Goal: Information Seeking & Learning: Learn about a topic

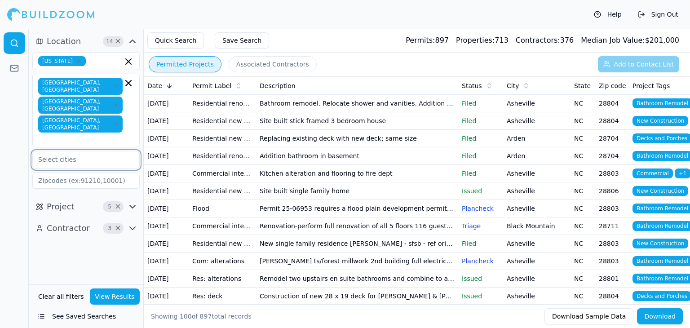
click at [72, 151] on input "text" at bounding box center [80, 159] width 95 height 16
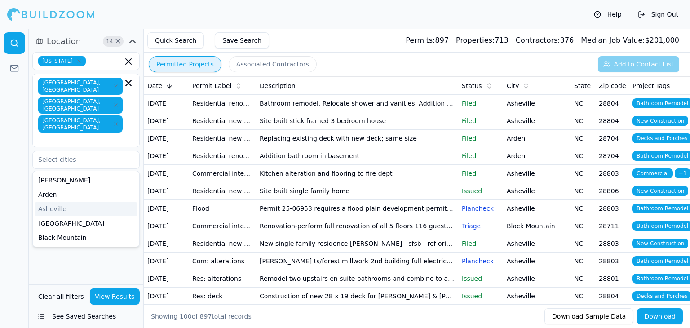
click at [2, 150] on div at bounding box center [14, 178] width 29 height 299
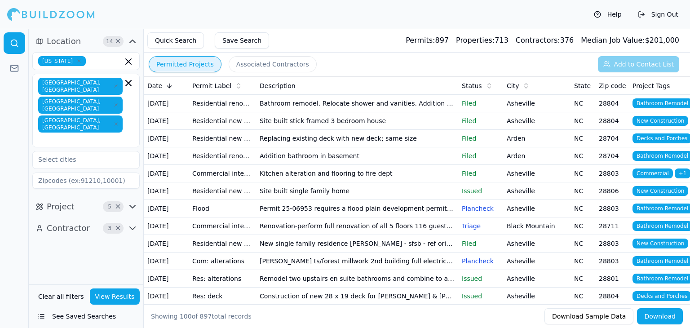
click at [64, 172] on input at bounding box center [85, 180] width 107 height 16
type input "28803"
click at [119, 293] on button "View Results" at bounding box center [115, 296] width 50 height 16
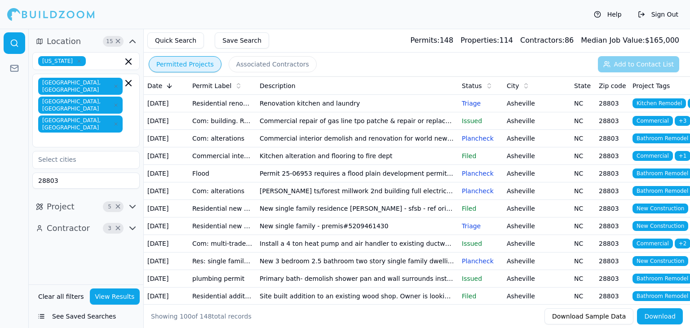
click at [131, 42] on icon "button" at bounding box center [132, 41] width 11 height 11
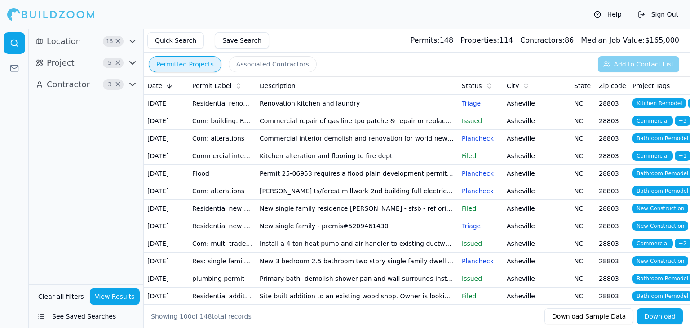
click at [131, 42] on icon "button" at bounding box center [132, 41] width 5 height 3
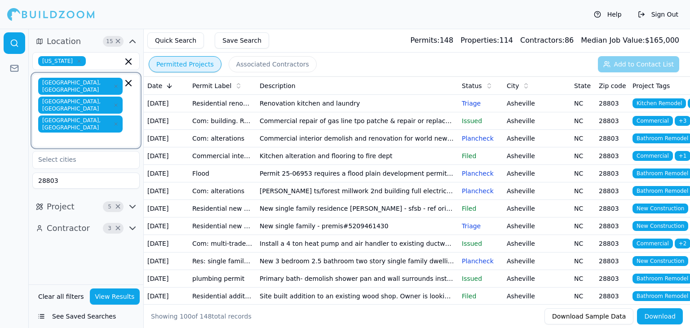
click at [127, 81] on icon "button" at bounding box center [128, 82] width 5 height 5
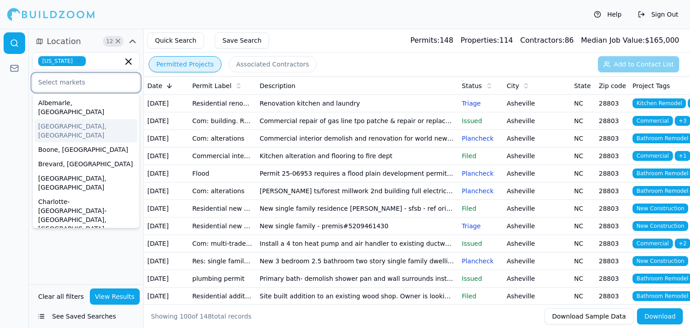
click at [97, 120] on div "[GEOGRAPHIC_DATA], [GEOGRAPHIC_DATA]" at bounding box center [86, 130] width 103 height 23
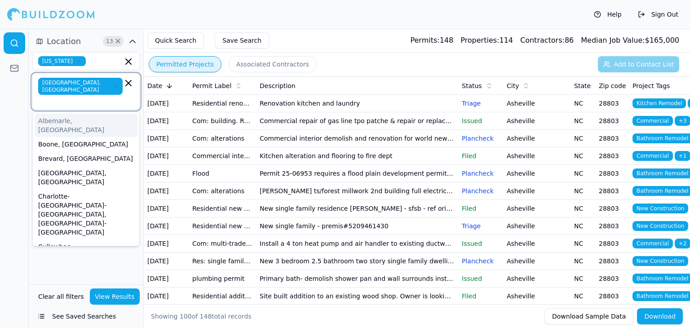
click at [123, 85] on icon "button" at bounding box center [128, 83] width 11 height 11
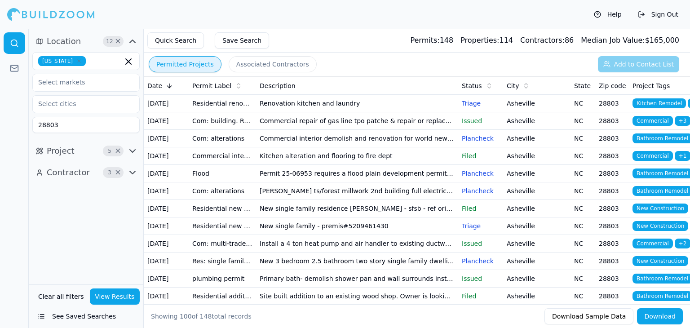
click at [18, 109] on div at bounding box center [14, 178] width 29 height 299
click at [532, 111] on td "Asheville" at bounding box center [536, 104] width 67 height 18
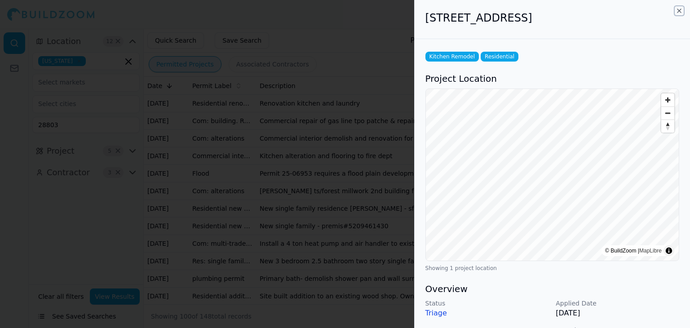
click at [680, 9] on icon "button" at bounding box center [679, 11] width 4 height 4
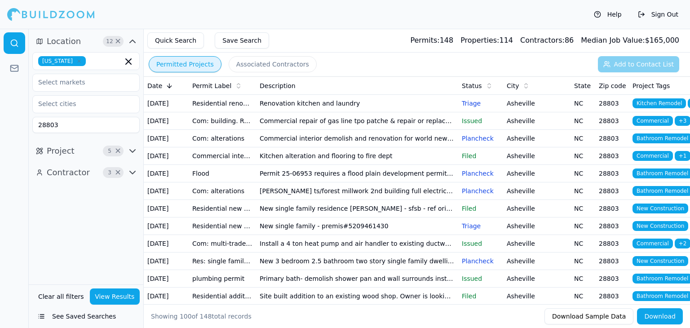
click at [401, 129] on td "Commercial repair of gas line tpo patche & repair or replace skylights replaceh…" at bounding box center [357, 121] width 202 height 18
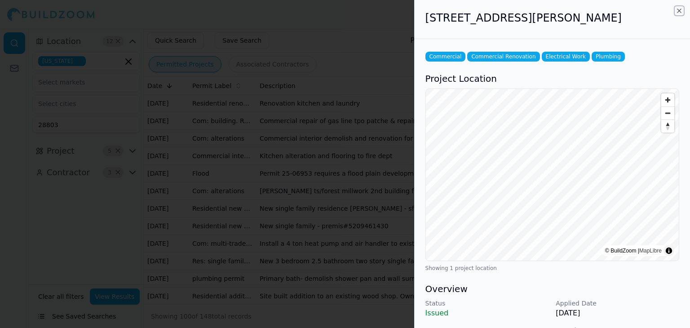
click at [681, 9] on icon "button" at bounding box center [679, 10] width 7 height 7
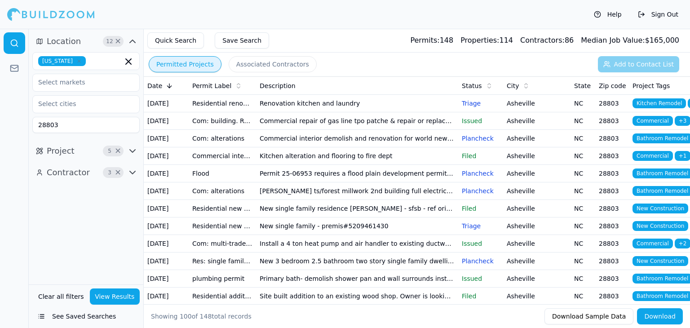
click at [330, 147] on td "Commercial interior demolish and renovation for world news group unit 0 & p; de…" at bounding box center [357, 139] width 202 height 18
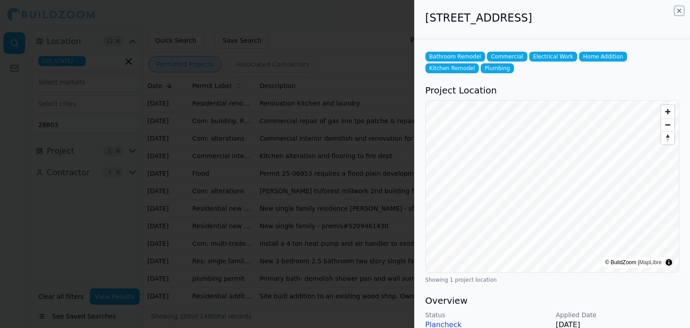
click at [680, 11] on icon "button" at bounding box center [679, 10] width 7 height 7
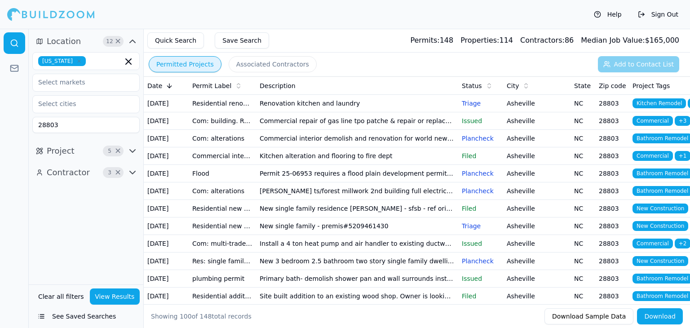
click at [303, 165] on td "Kitchen alteration and flooring to fire dept" at bounding box center [357, 156] width 202 height 18
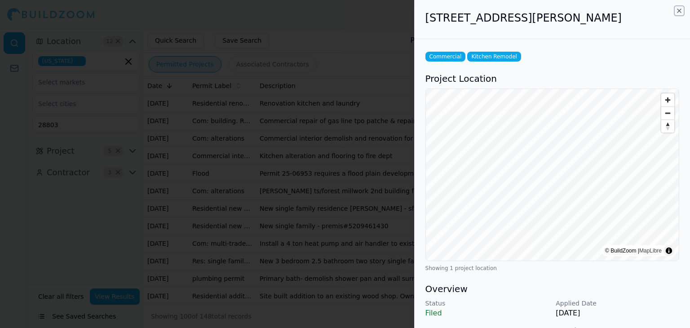
click at [682, 12] on icon "button" at bounding box center [679, 10] width 7 height 7
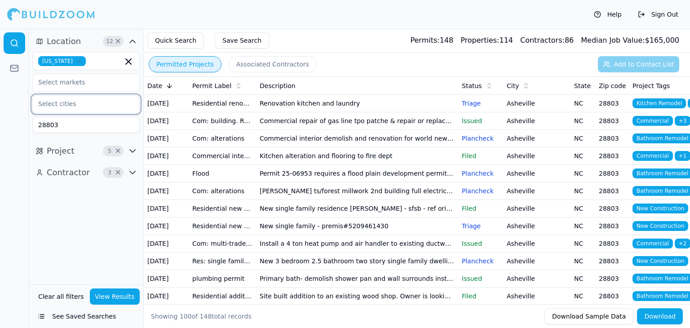
click at [71, 103] on input "text" at bounding box center [80, 104] width 95 height 16
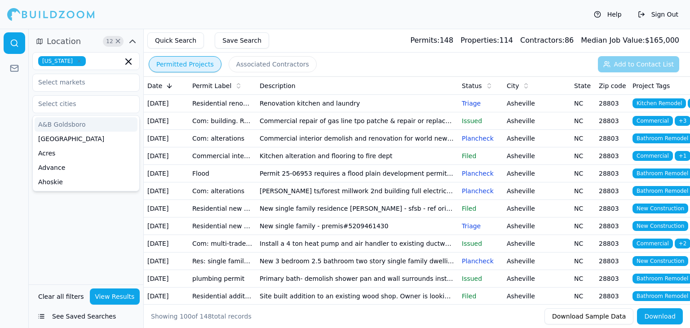
click at [4, 133] on div at bounding box center [14, 178] width 29 height 299
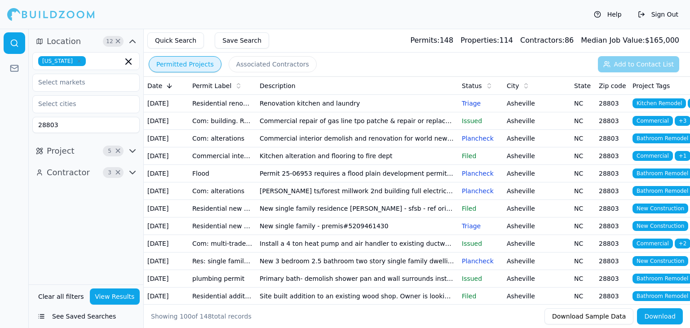
click at [92, 126] on input "28803" at bounding box center [85, 125] width 107 height 16
click at [13, 137] on div at bounding box center [14, 178] width 29 height 299
click at [134, 150] on icon "button" at bounding box center [132, 151] width 5 height 3
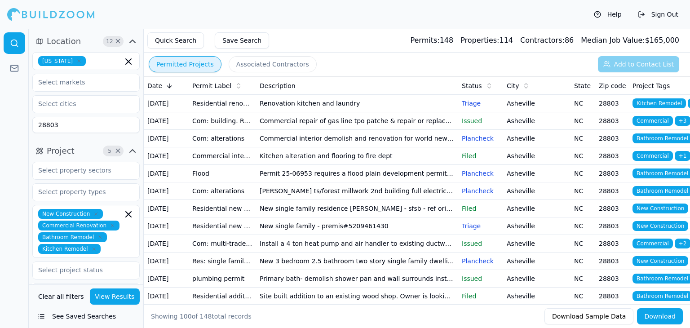
click at [99, 236] on icon "button" at bounding box center [100, 237] width 3 height 3
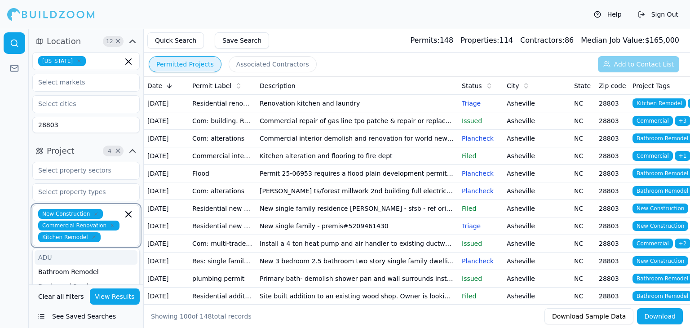
click at [93, 238] on icon "button" at bounding box center [94, 237] width 3 height 3
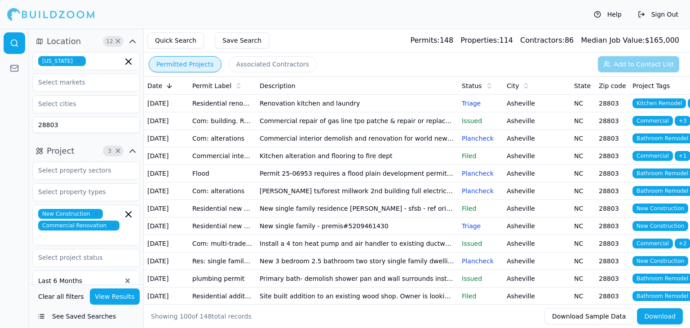
click at [6, 212] on div at bounding box center [14, 178] width 29 height 299
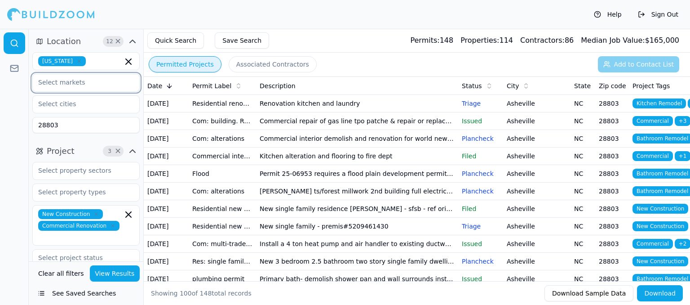
click at [92, 83] on input "text" at bounding box center [80, 82] width 95 height 16
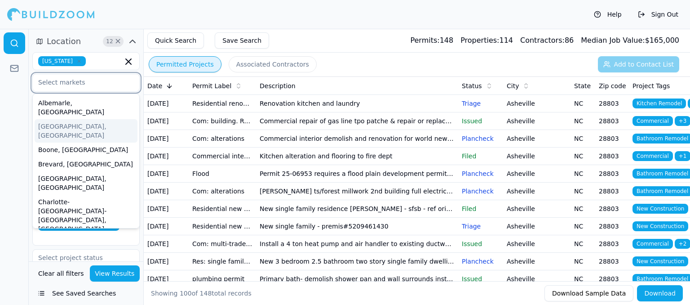
click at [65, 119] on div "[GEOGRAPHIC_DATA], [GEOGRAPHIC_DATA]" at bounding box center [86, 130] width 103 height 23
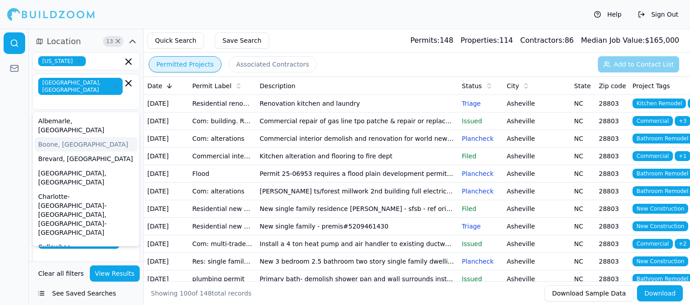
click at [5, 117] on div at bounding box center [14, 167] width 29 height 276
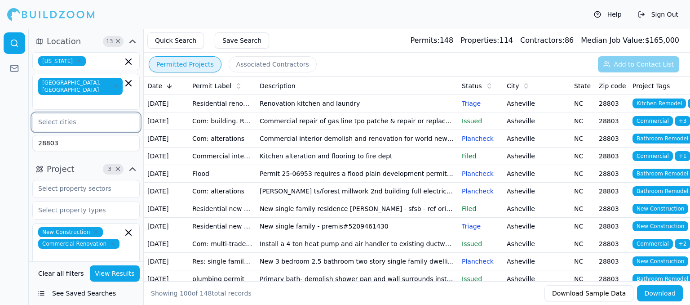
click at [101, 114] on input "text" at bounding box center [80, 122] width 95 height 16
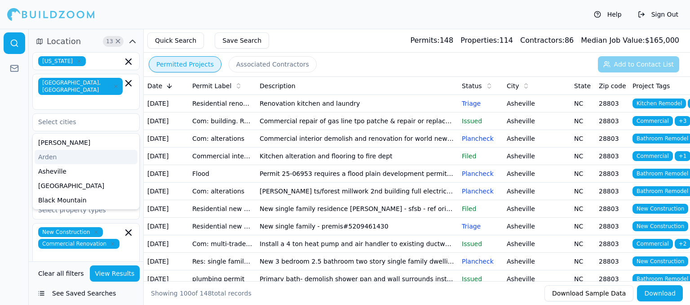
click at [23, 128] on div at bounding box center [14, 167] width 29 height 276
click at [110, 272] on button "View Results" at bounding box center [115, 273] width 50 height 16
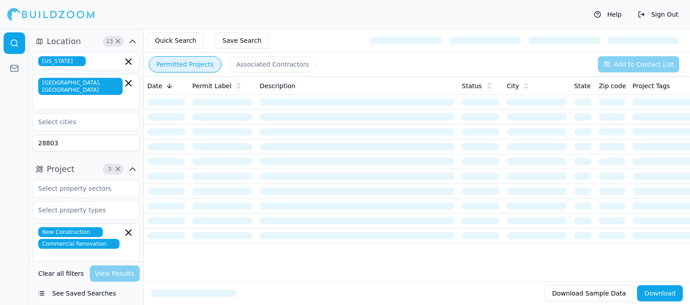
scroll to position [90, 0]
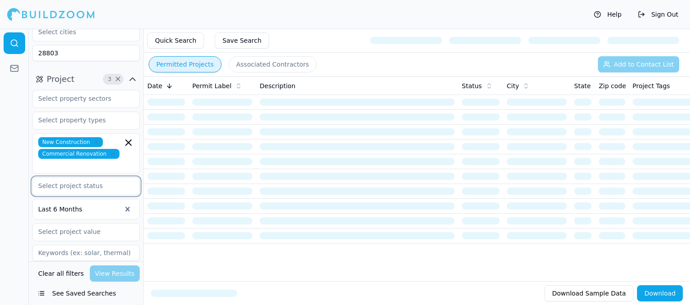
click at [89, 177] on input "text" at bounding box center [80, 185] width 95 height 16
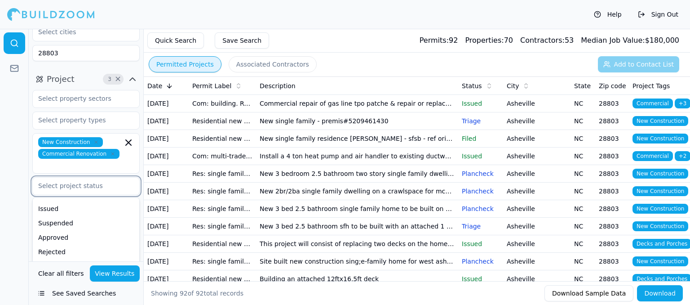
scroll to position [99, 0]
click at [14, 203] on div at bounding box center [14, 167] width 29 height 276
click at [111, 177] on input "text" at bounding box center [80, 185] width 95 height 16
click at [21, 174] on div at bounding box center [14, 167] width 29 height 276
click at [115, 204] on div at bounding box center [79, 208] width 83 height 9
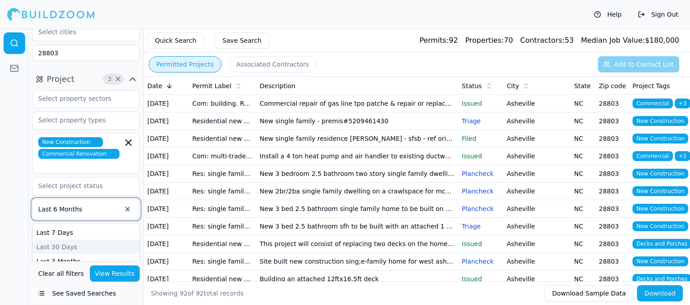
click at [97, 239] on div "Last 30 Days" at bounding box center [86, 246] width 106 height 14
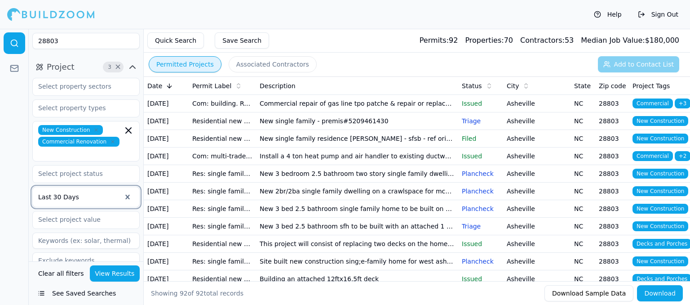
scroll to position [108, 0]
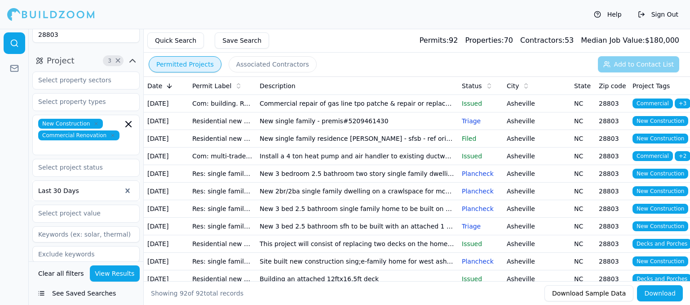
click at [135, 274] on icon "button" at bounding box center [132, 279] width 11 height 11
click at [129, 274] on icon "button" at bounding box center [132, 279] width 11 height 11
click at [103, 268] on button "View Results" at bounding box center [115, 273] width 50 height 16
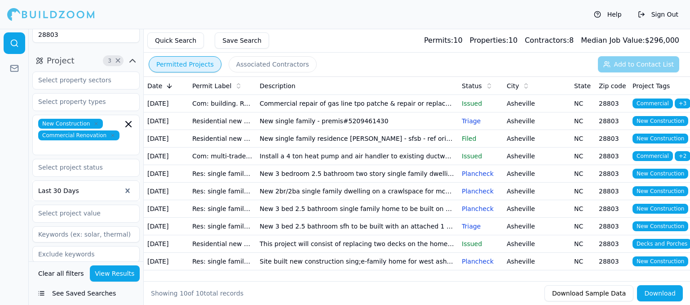
click at [384, 130] on td "New single family - premis#5209461430" at bounding box center [357, 121] width 202 height 18
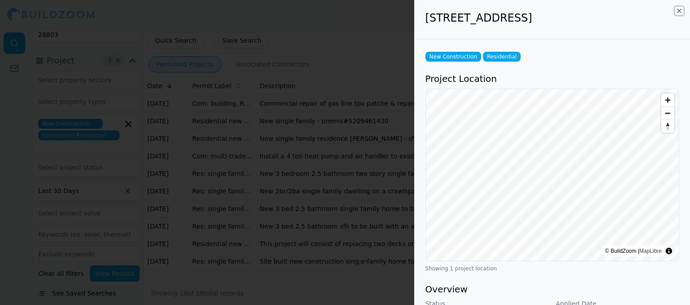
click at [681, 12] on icon "button" at bounding box center [679, 10] width 7 height 7
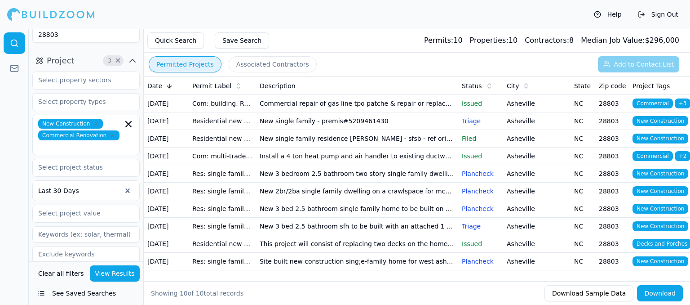
click at [399, 147] on td "New single family residence [PERSON_NAME] - sfsb - ref original permit bld2022-…" at bounding box center [357, 139] width 202 height 18
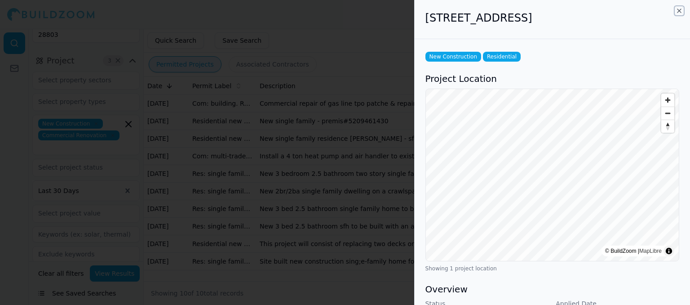
click at [677, 10] on icon "button" at bounding box center [679, 10] width 7 height 7
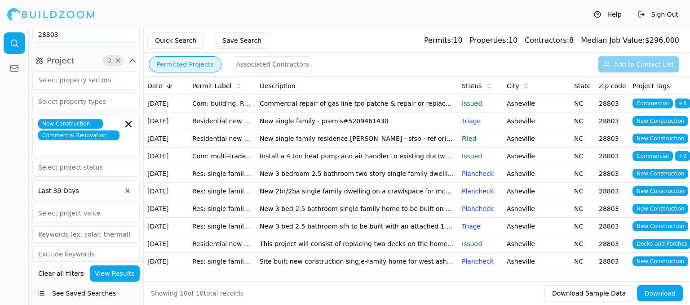
click at [347, 147] on td "New single family residence [PERSON_NAME] - sfsb - ref original permit bld2022-…" at bounding box center [357, 139] width 202 height 18
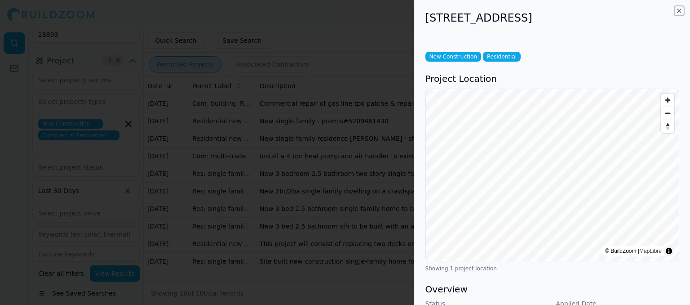
click at [680, 9] on icon "button" at bounding box center [679, 11] width 4 height 4
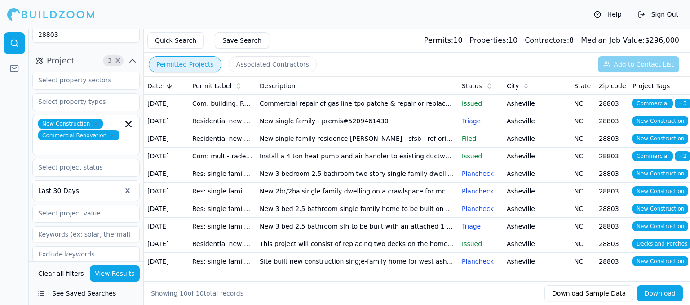
click at [312, 182] on td "New 3 bedroom 2.5 bathroom two story single family dwelling on a crawlspace wit…" at bounding box center [357, 174] width 202 height 18
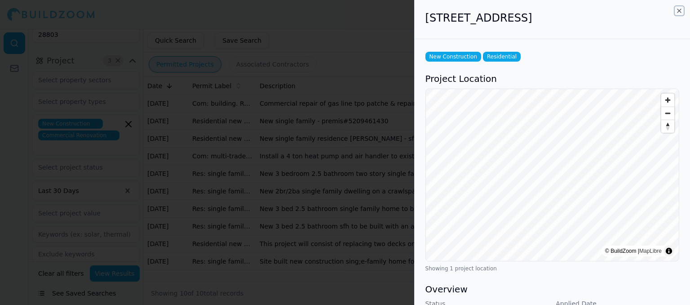
click at [679, 13] on icon "button" at bounding box center [679, 10] width 7 height 7
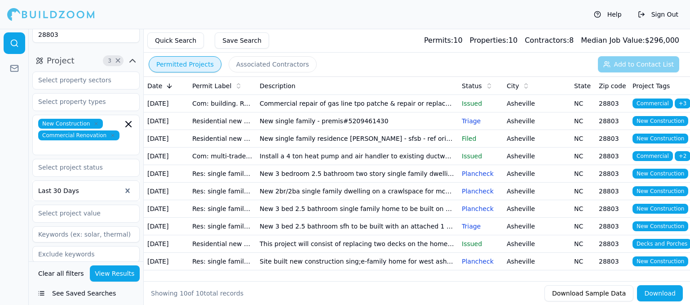
click at [356, 200] on td "New 2br/2ba single family dwelling on a crawlspace for mcmaster real estate gro…" at bounding box center [357, 191] width 202 height 18
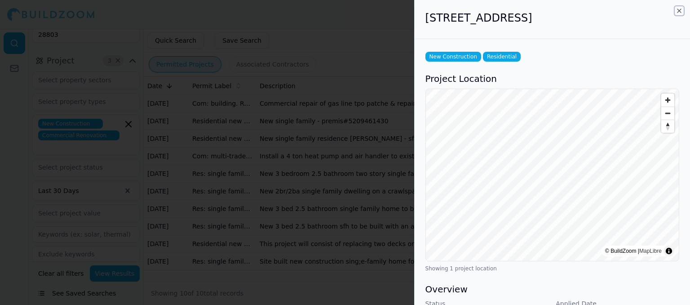
click at [679, 12] on icon "button" at bounding box center [679, 10] width 7 height 7
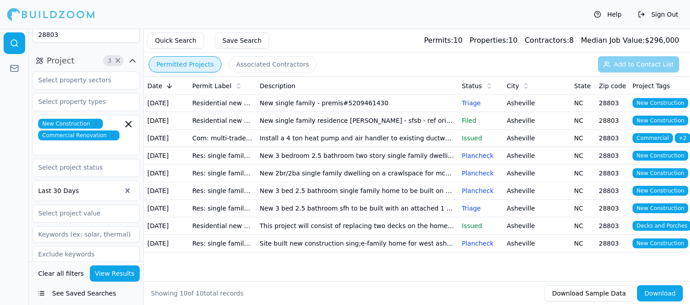
scroll to position [90, 0]
click at [311, 182] on td "New 3 bed 2.5 bathroom single family home to be built on vacant lot. Currently …" at bounding box center [357, 191] width 202 height 18
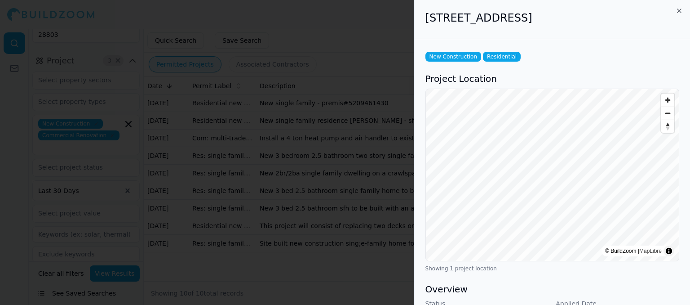
click at [683, 9] on div "[STREET_ADDRESS]" at bounding box center [552, 19] width 275 height 39
click at [681, 10] on icon "button" at bounding box center [679, 10] width 7 height 7
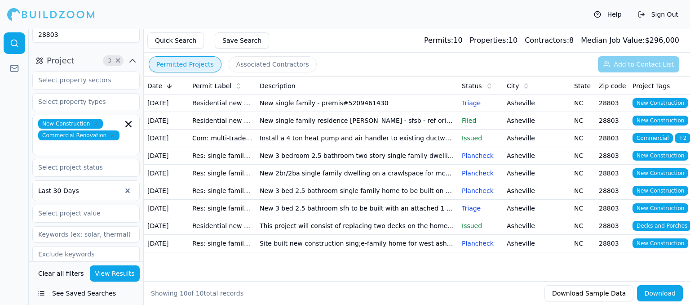
scroll to position [92, 0]
click at [363, 217] on td "This project will consist of replacing two decks on the home like for like with…" at bounding box center [357, 226] width 202 height 18
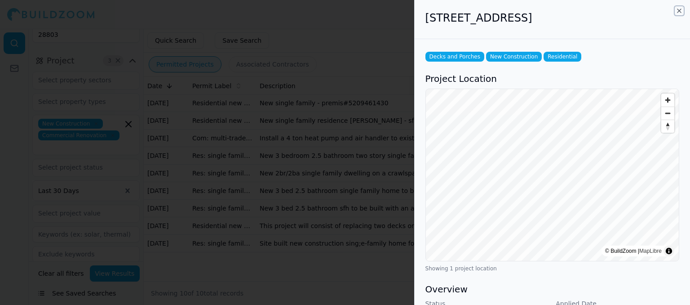
click at [680, 9] on icon "button" at bounding box center [679, 11] width 4 height 4
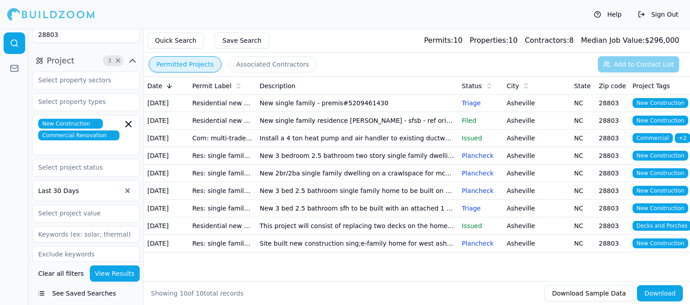
click at [322, 234] on td "Site built new construction sing;e-family home for west asheville development g…" at bounding box center [357, 243] width 202 height 18
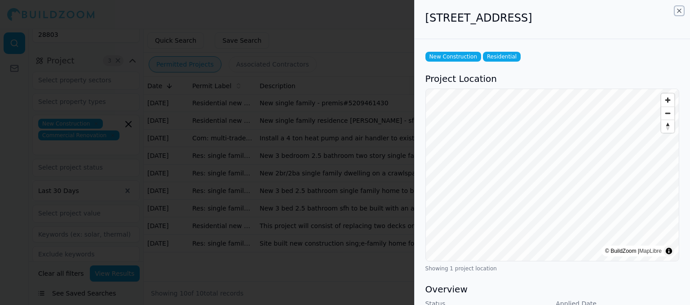
click at [681, 9] on icon "button" at bounding box center [679, 10] width 7 height 7
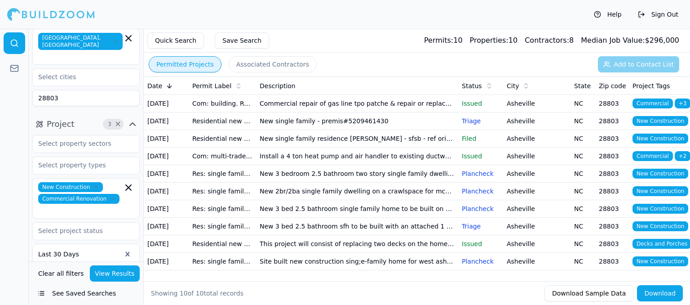
scroll to position [0, 0]
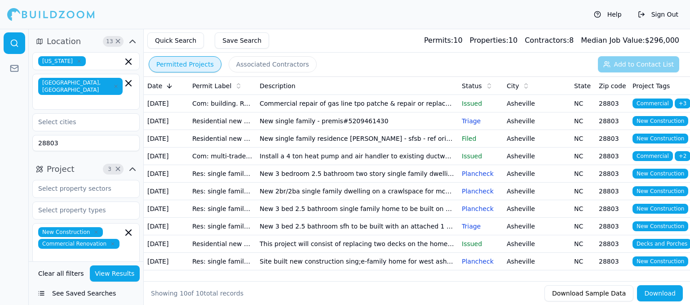
click at [64, 272] on button "Clear all filters" at bounding box center [61, 273] width 50 height 16
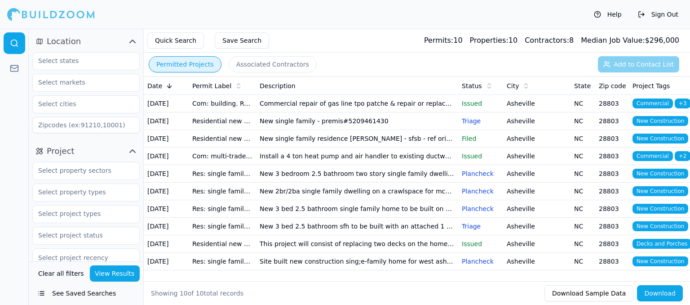
click at [61, 150] on span "Project" at bounding box center [61, 151] width 28 height 13
click at [61, 130] on input at bounding box center [85, 125] width 107 height 16
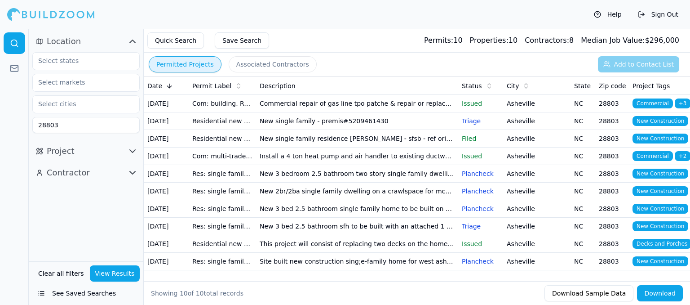
type input "28803"
click at [108, 275] on button "View Results" at bounding box center [115, 273] width 50 height 16
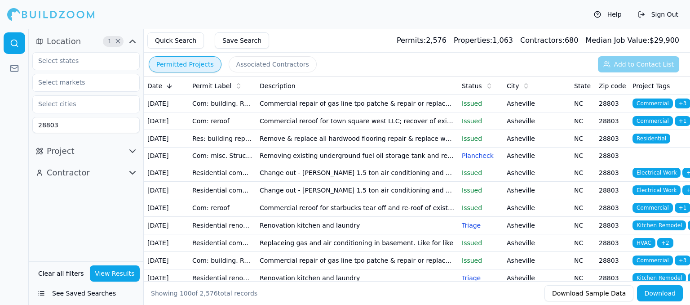
click at [133, 151] on icon "button" at bounding box center [132, 151] width 5 height 3
click at [94, 191] on input "text" at bounding box center [80, 192] width 95 height 16
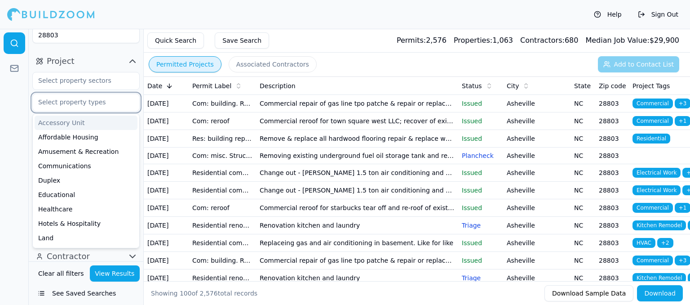
scroll to position [95, 0]
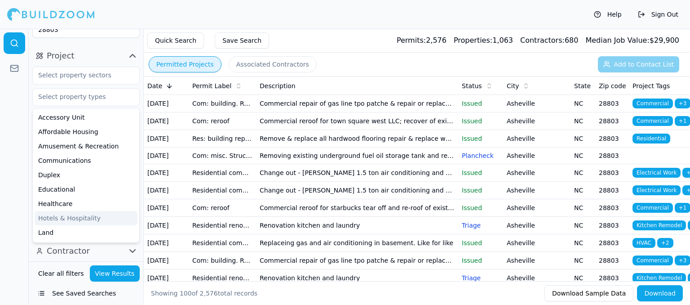
click at [0, 167] on div at bounding box center [14, 167] width 29 height 276
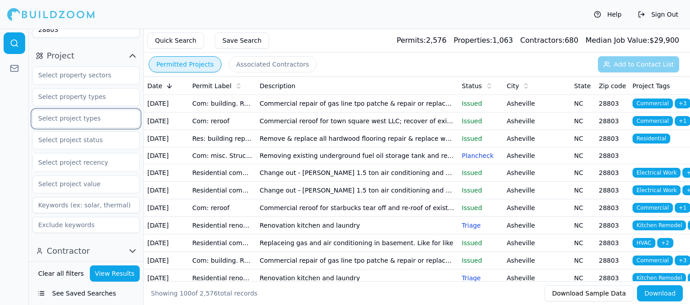
click at [95, 120] on input "text" at bounding box center [80, 118] width 95 height 16
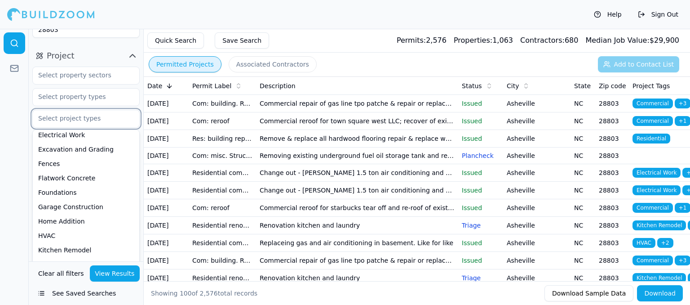
scroll to position [0, 0]
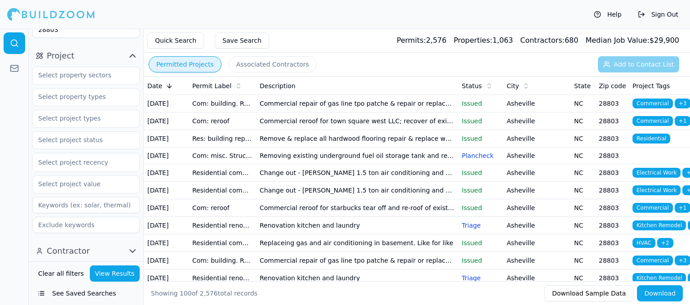
click at [23, 156] on div at bounding box center [14, 167] width 29 height 276
click at [133, 250] on icon "button" at bounding box center [132, 250] width 5 height 3
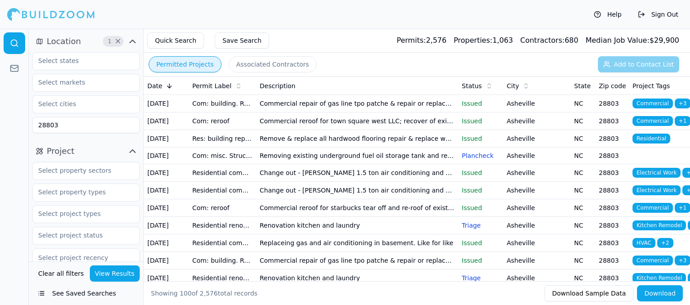
click at [132, 151] on icon "button" at bounding box center [132, 151] width 11 height 11
click at [133, 172] on icon "button" at bounding box center [132, 172] width 5 height 3
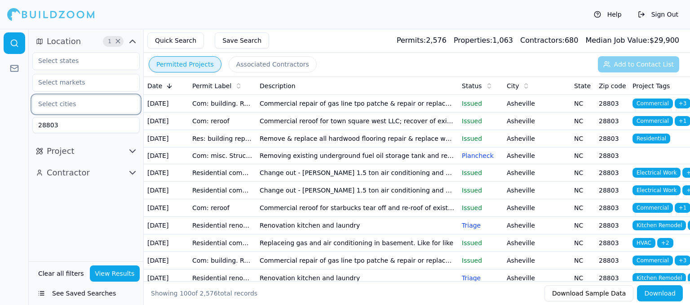
drag, startPoint x: 81, startPoint y: 97, endPoint x: 80, endPoint y: 102, distance: 5.4
click at [80, 102] on input "text" at bounding box center [80, 104] width 95 height 16
click at [62, 139] on div "[GEOGRAPHIC_DATA]" at bounding box center [86, 139] width 103 height 14
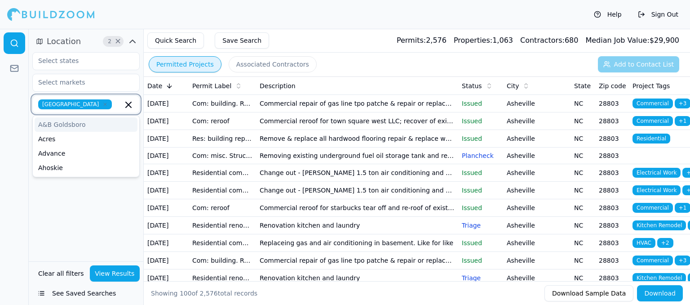
click at [102, 104] on icon "button" at bounding box center [104, 104] width 5 height 5
type input "arde"
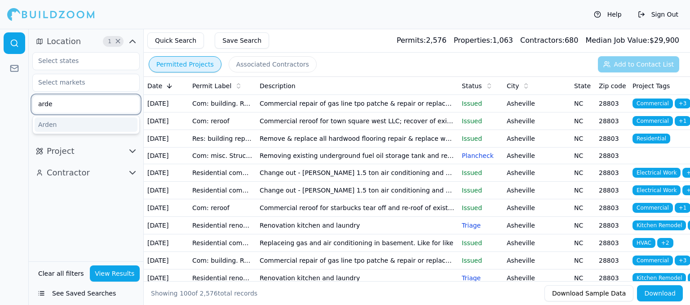
click at [52, 125] on div "Arden" at bounding box center [86, 124] width 103 height 14
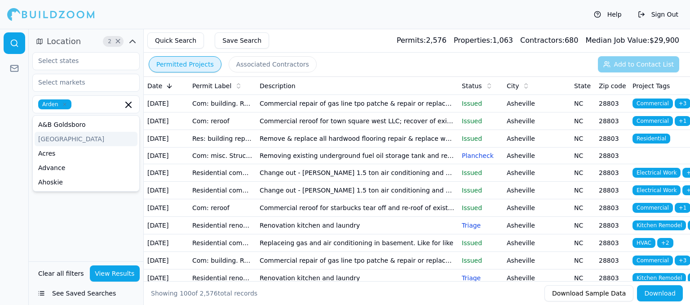
click at [13, 137] on div at bounding box center [14, 167] width 29 height 276
click at [133, 151] on icon "button" at bounding box center [132, 151] width 5 height 3
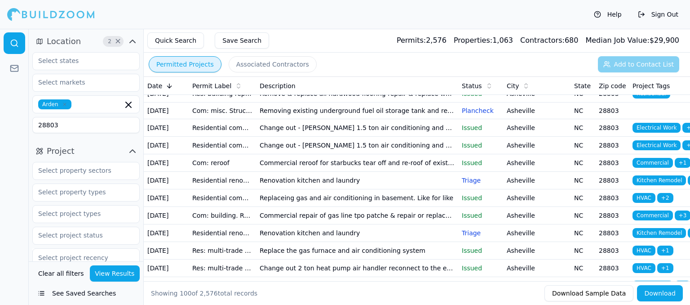
scroll to position [90, 0]
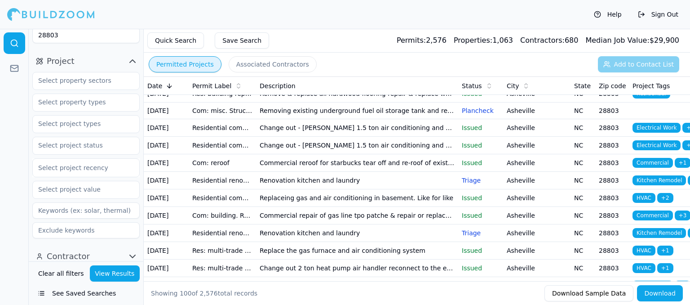
click at [67, 212] on input at bounding box center [85, 210] width 107 height 16
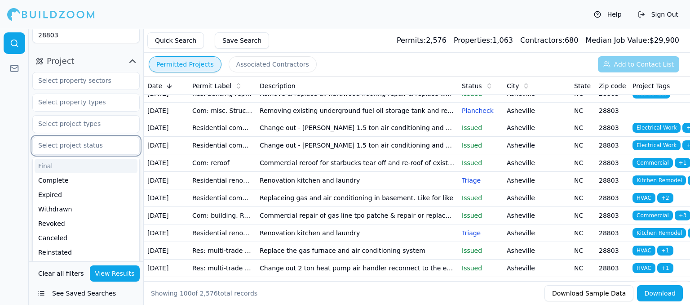
click at [92, 149] on input "text" at bounding box center [80, 145] width 95 height 16
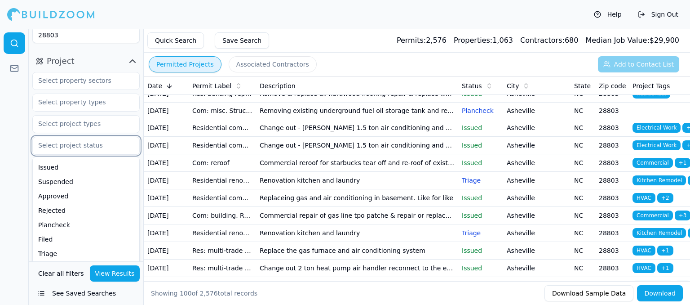
scroll to position [120, 0]
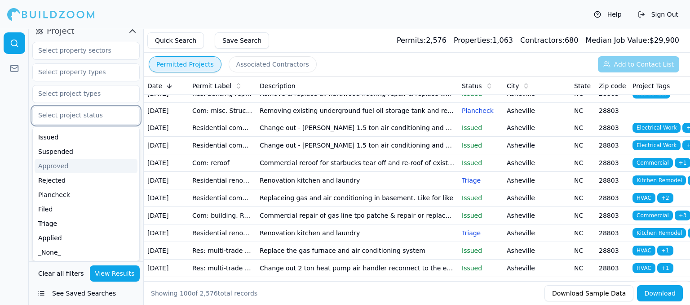
click at [49, 167] on div "Approved" at bounding box center [86, 166] width 103 height 14
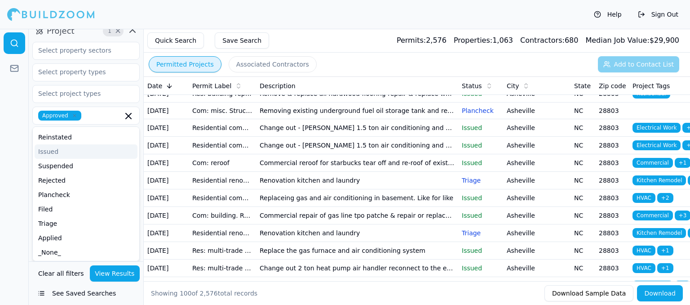
click at [347, 54] on div "Permitted Projects Associated Contractors Add to Contact List" at bounding box center [417, 64] width 546 height 23
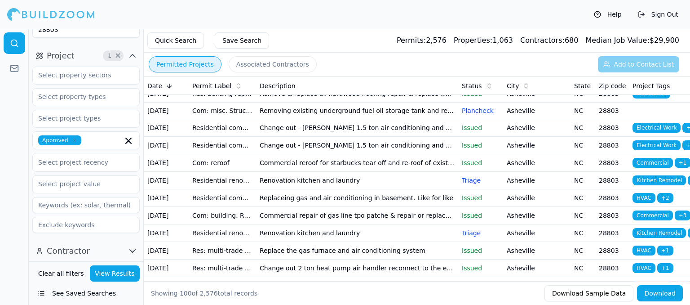
click at [112, 274] on button "View Results" at bounding box center [115, 273] width 50 height 16
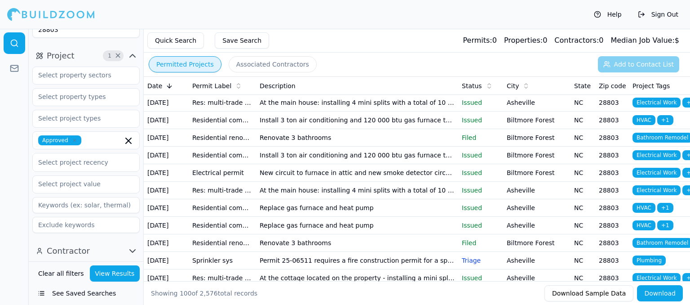
scroll to position [225, 0]
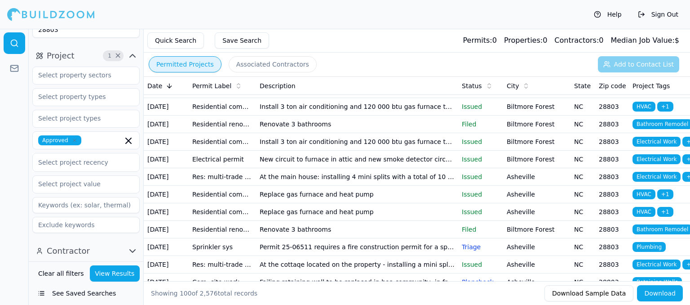
click at [372, 45] on td "Renovate 3 bathrooms" at bounding box center [357, 37] width 202 height 18
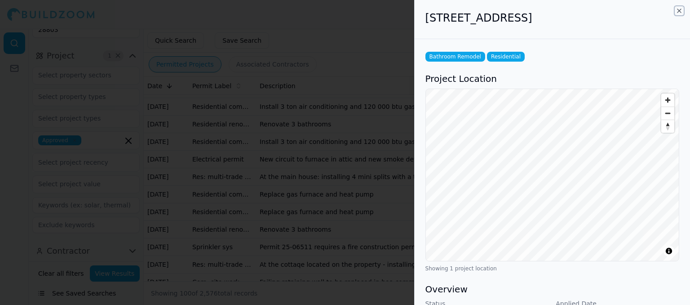
click at [681, 12] on icon "button" at bounding box center [679, 10] width 7 height 7
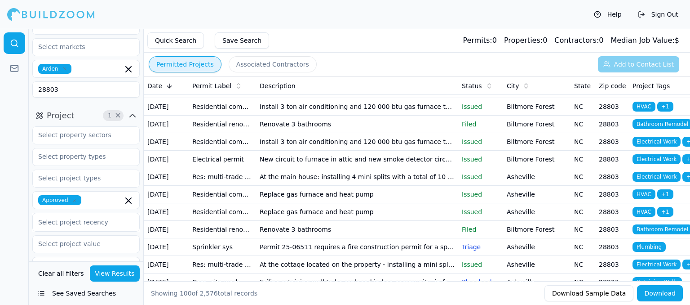
scroll to position [0, 0]
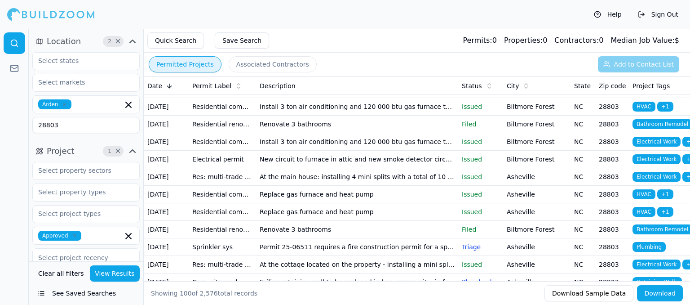
click at [102, 109] on div "Arden" at bounding box center [85, 104] width 107 height 18
type input "b"
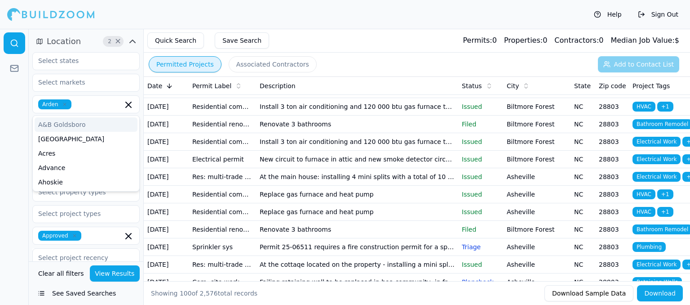
click at [4, 105] on div at bounding box center [14, 167] width 29 height 276
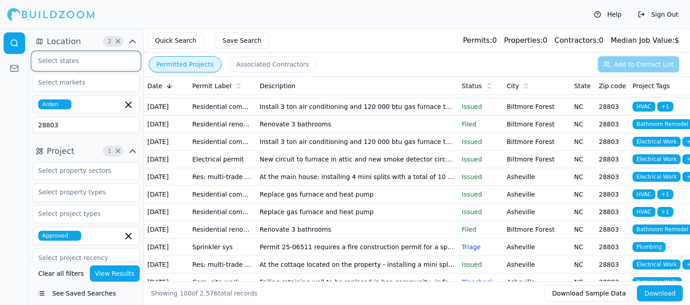
click at [58, 65] on input "text" at bounding box center [80, 61] width 95 height 16
click at [80, 79] on div "[US_STATE]" at bounding box center [86, 81] width 103 height 14
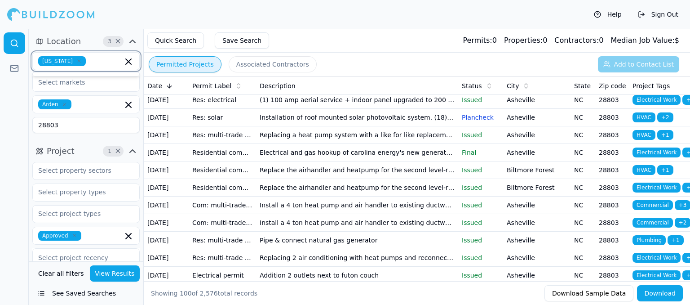
scroll to position [539, 0]
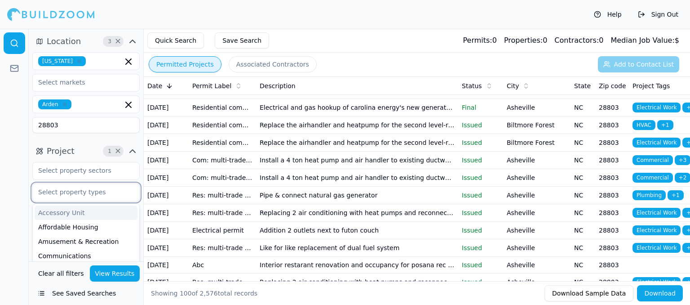
click at [96, 193] on input "text" at bounding box center [80, 192] width 95 height 16
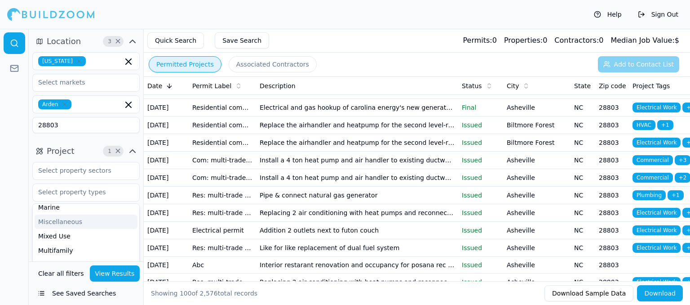
click at [20, 193] on div at bounding box center [14, 167] width 29 height 276
click at [51, 177] on input "text" at bounding box center [80, 170] width 95 height 16
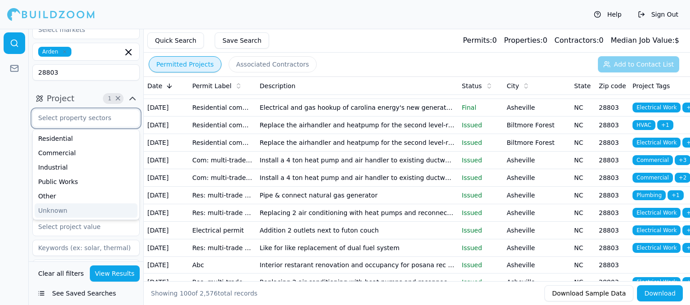
scroll to position [95, 0]
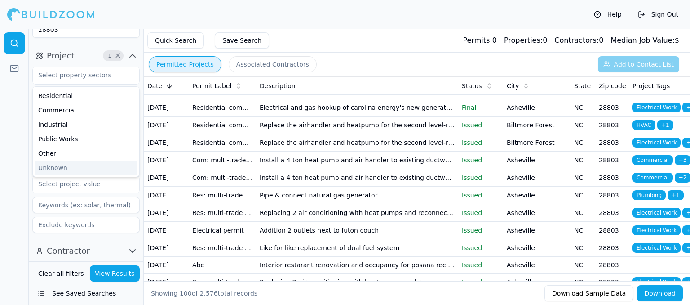
click at [20, 150] on div at bounding box center [14, 167] width 29 height 276
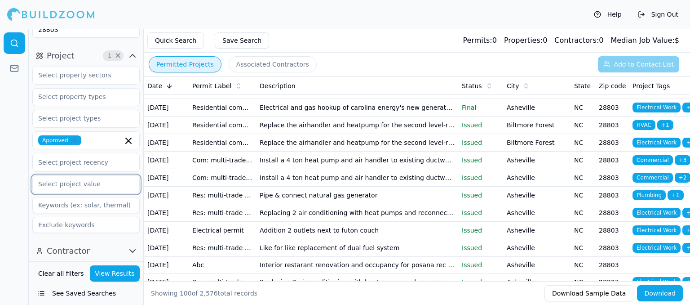
click at [93, 182] on input "text" at bounding box center [80, 184] width 95 height 16
click at [74, 157] on div "Select project recency" at bounding box center [86, 162] width 96 height 11
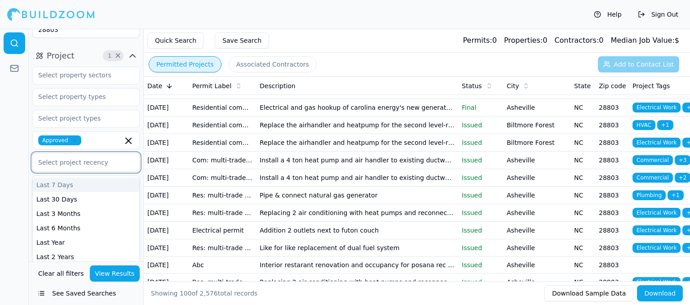
click at [27, 172] on div at bounding box center [14, 167] width 29 height 276
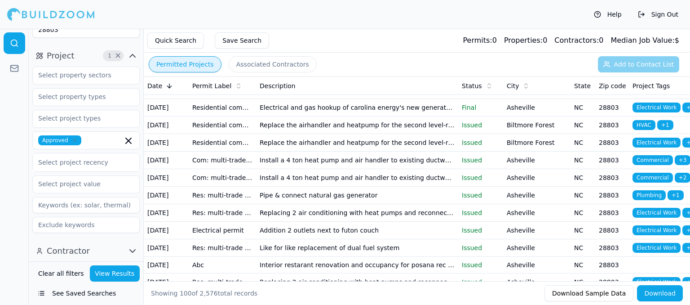
scroll to position [50, 0]
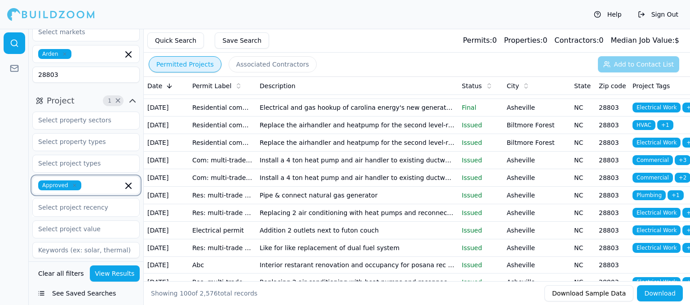
click at [115, 188] on input "text" at bounding box center [104, 185] width 38 height 10
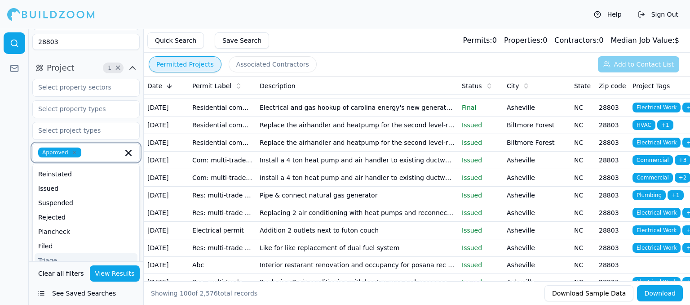
scroll to position [120, 0]
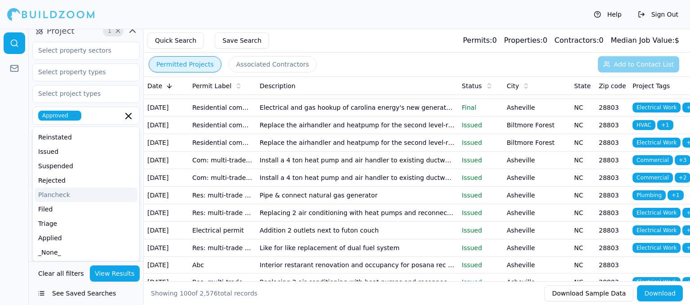
click at [25, 162] on div at bounding box center [14, 167] width 29 height 276
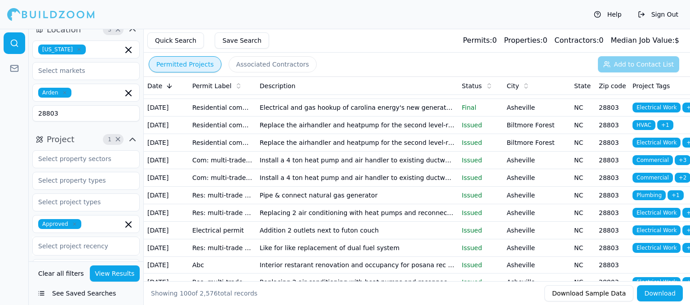
scroll to position [0, 0]
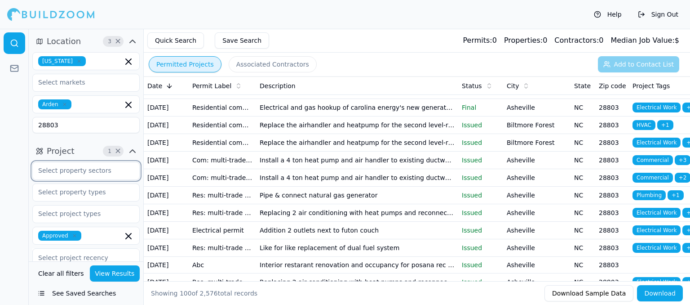
click at [97, 178] on input "text" at bounding box center [80, 170] width 95 height 16
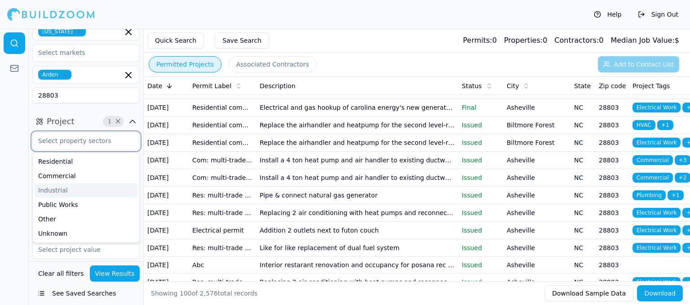
scroll to position [45, 0]
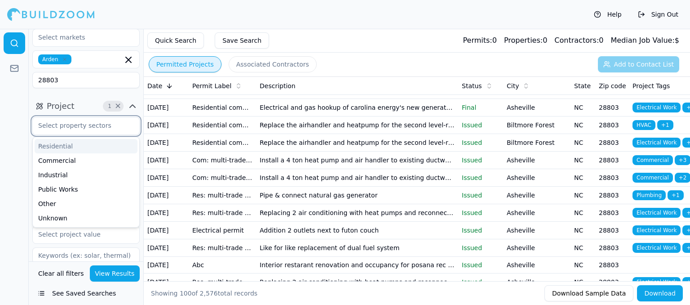
click at [68, 151] on div "Residential" at bounding box center [86, 146] width 103 height 14
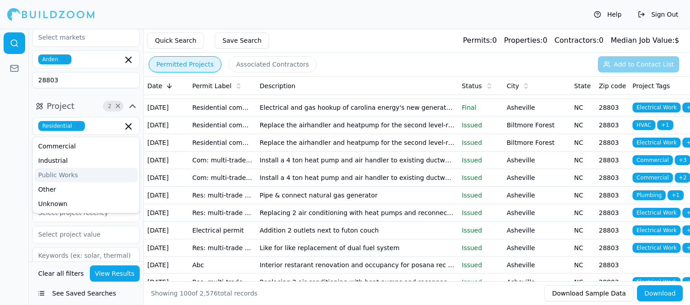
click at [11, 155] on div at bounding box center [14, 167] width 29 height 276
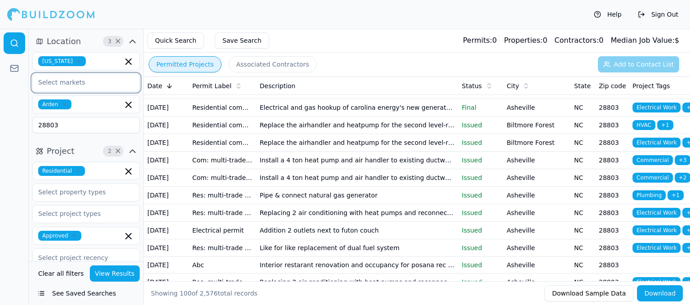
click at [82, 84] on input "text" at bounding box center [80, 82] width 95 height 16
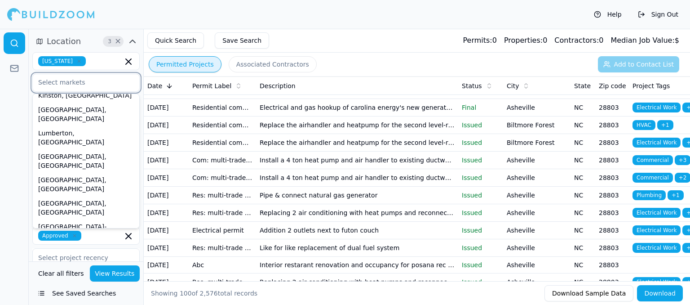
scroll to position [457, 0]
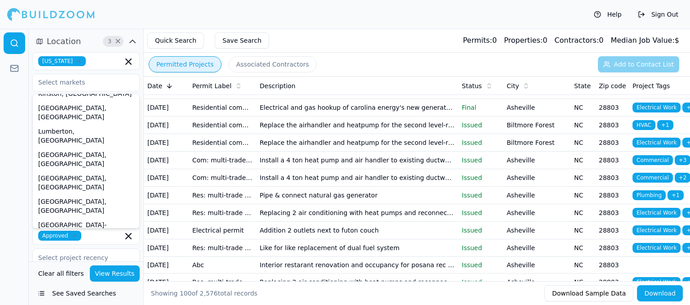
click at [26, 173] on div at bounding box center [14, 167] width 29 height 276
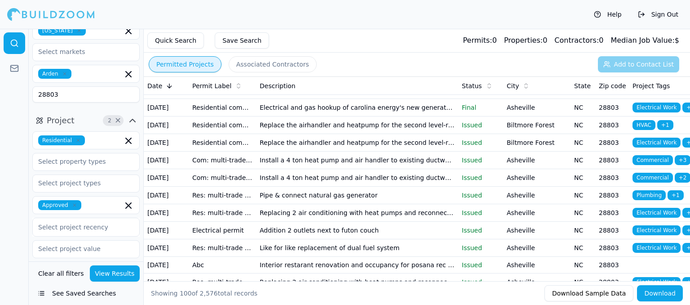
scroll to position [45, 0]
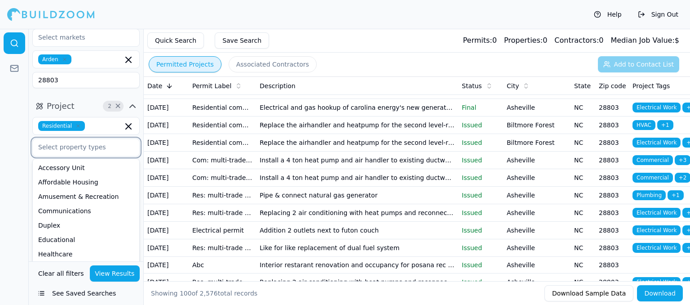
click at [88, 144] on input "text" at bounding box center [80, 147] width 95 height 16
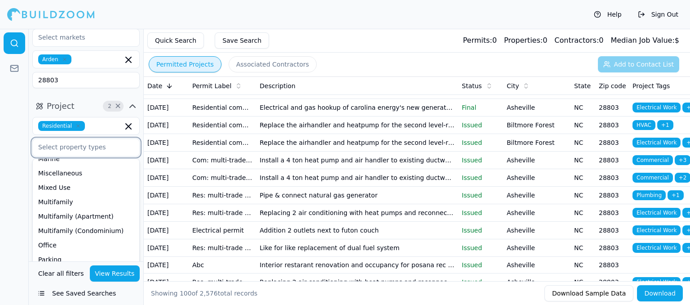
scroll to position [153, 0]
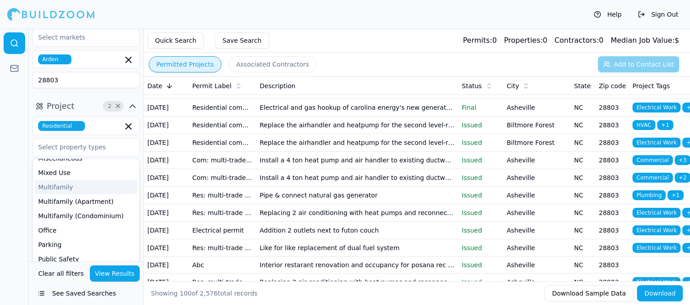
click at [22, 177] on div at bounding box center [14, 167] width 29 height 276
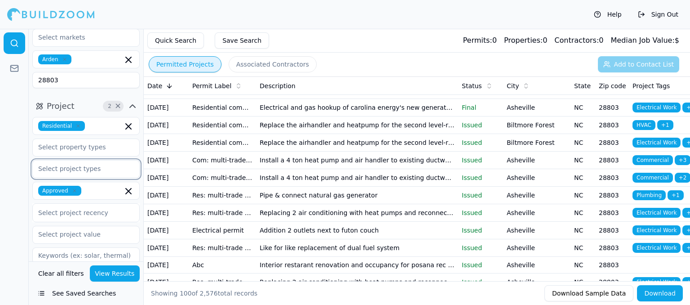
click at [79, 168] on input "text" at bounding box center [80, 168] width 95 height 16
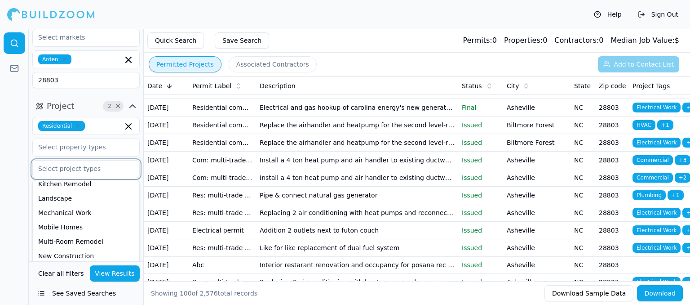
scroll to position [225, 0]
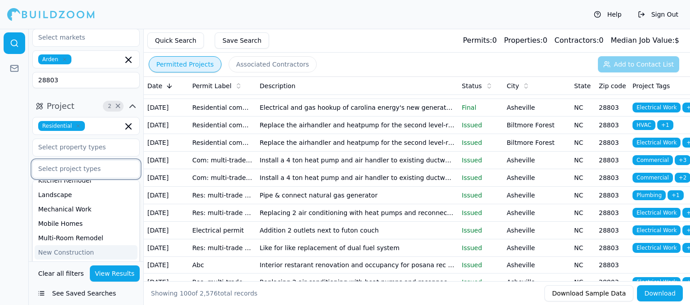
click at [83, 254] on div "New Construction" at bounding box center [86, 252] width 103 height 14
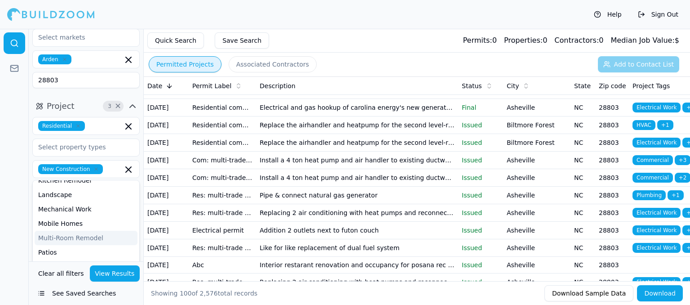
click at [104, 272] on button "View Results" at bounding box center [115, 273] width 50 height 16
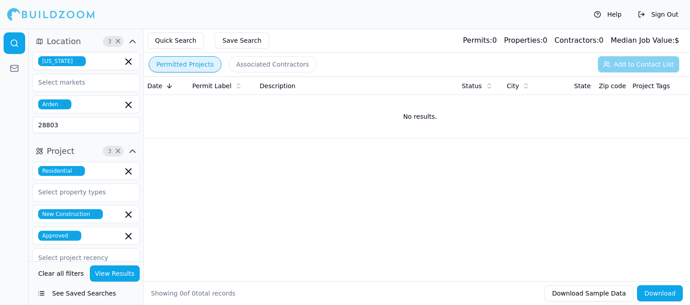
click at [62, 105] on icon "button" at bounding box center [64, 104] width 5 height 5
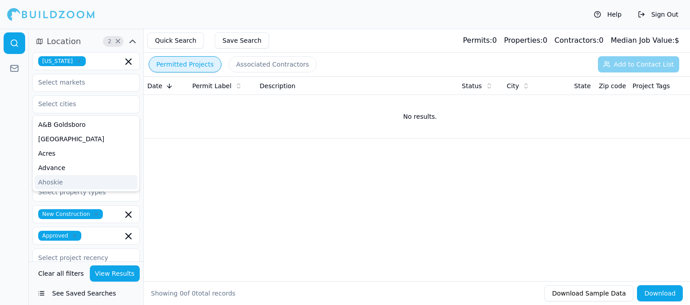
click at [110, 275] on button "View Results" at bounding box center [115, 273] width 50 height 16
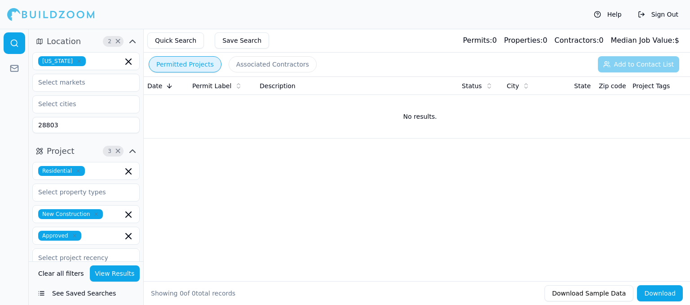
click at [72, 233] on icon "button" at bounding box center [74, 235] width 5 height 5
click at [108, 274] on button "View Results" at bounding box center [115, 273] width 50 height 16
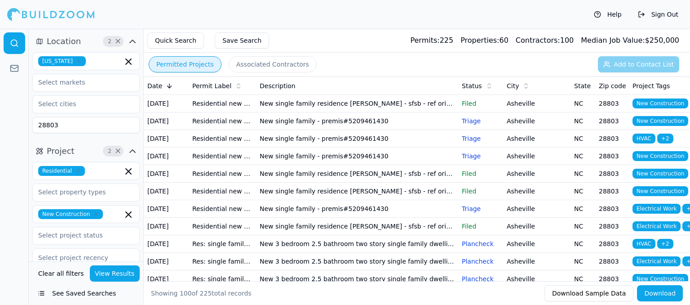
click at [378, 127] on td "New single family - premis#5209461430" at bounding box center [357, 121] width 202 height 18
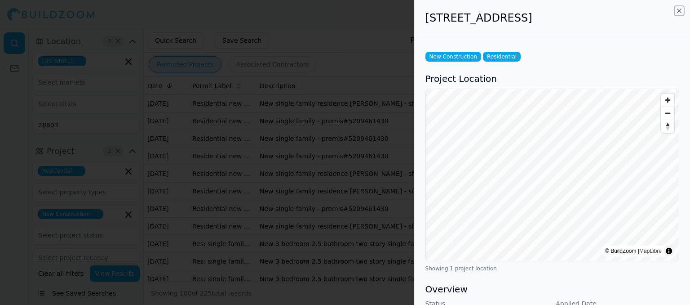
click at [680, 11] on icon "button" at bounding box center [679, 10] width 7 height 7
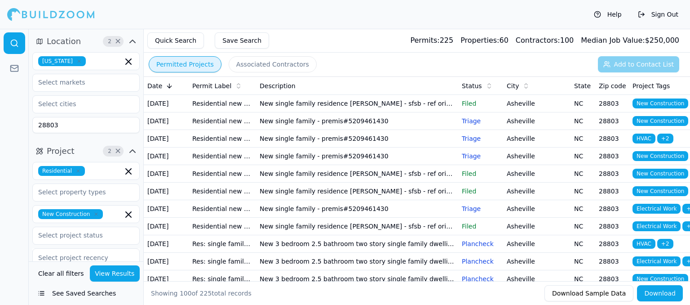
click at [389, 147] on td "New single family - premis#5209461430" at bounding box center [357, 139] width 202 height 18
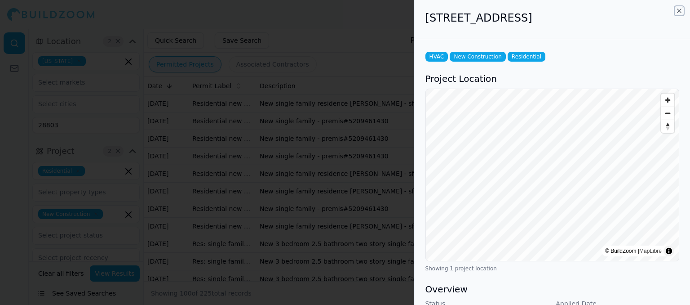
drag, startPoint x: 676, startPoint y: 7, endPoint x: 679, endPoint y: 12, distance: 6.1
click at [679, 12] on icon "button" at bounding box center [679, 10] width 7 height 7
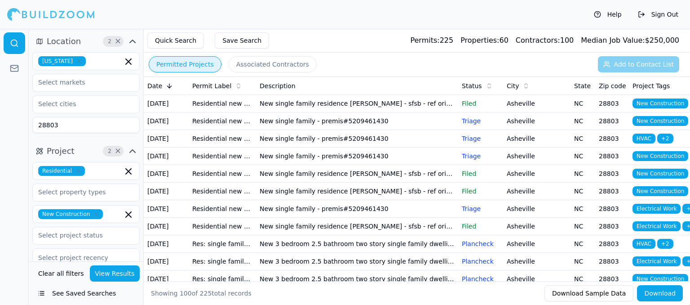
click at [391, 165] on td "New single family - premis#5209461430" at bounding box center [357, 156] width 202 height 18
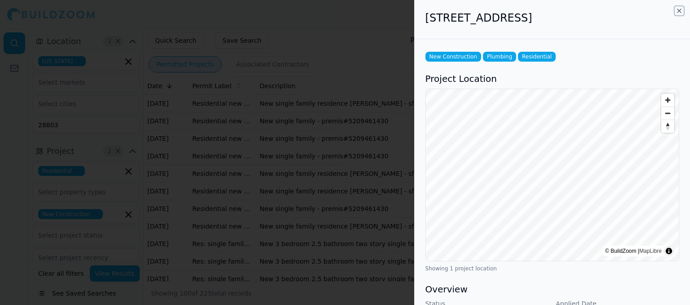
click at [680, 9] on icon "button" at bounding box center [679, 10] width 7 height 7
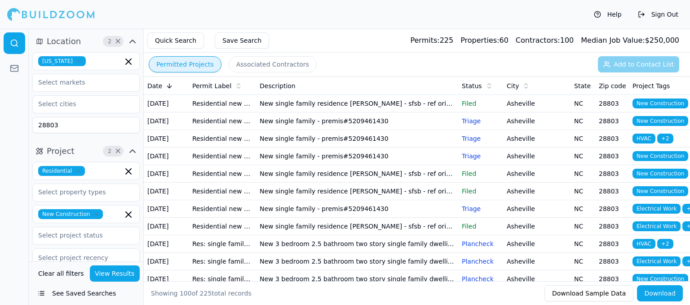
click at [389, 182] on td "New single family residence [PERSON_NAME] - sfsb - ref original permit bld2022-…" at bounding box center [357, 174] width 202 height 18
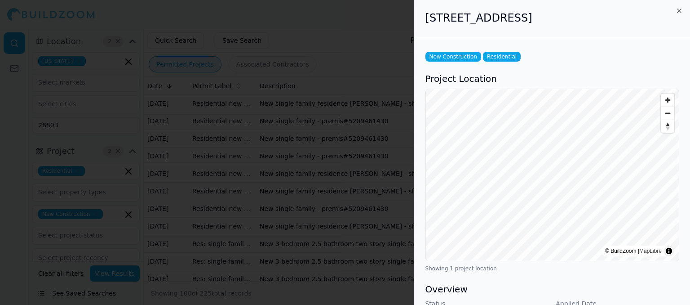
click at [683, 11] on div "[STREET_ADDRESS]" at bounding box center [552, 19] width 275 height 39
click at [679, 11] on icon "button" at bounding box center [679, 11] width 4 height 4
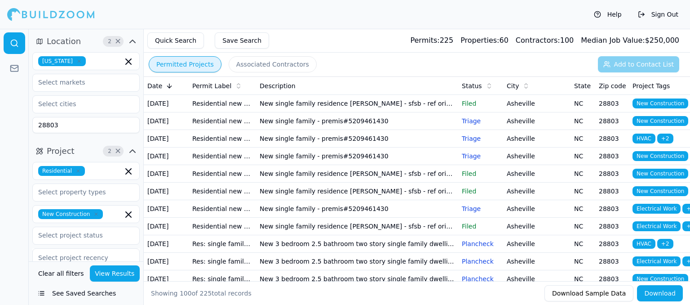
click at [390, 217] on td "New single family - premis#5209461430" at bounding box center [357, 209] width 202 height 18
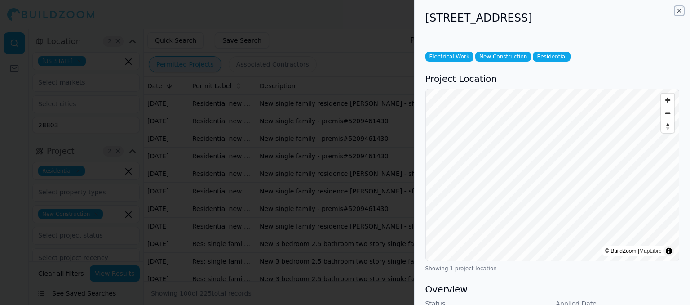
click at [681, 11] on icon "button" at bounding box center [679, 10] width 7 height 7
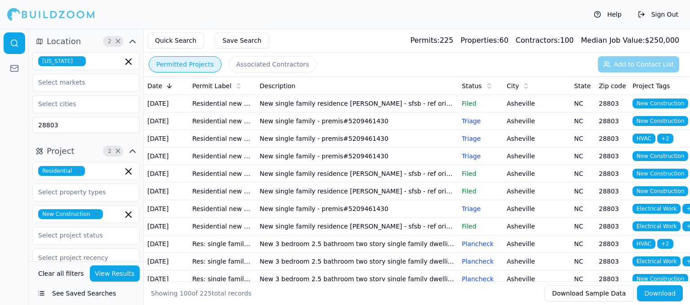
click at [393, 108] on td "New single family residence [PERSON_NAME] - sfsb - ref original permit bld2022-…" at bounding box center [357, 104] width 202 height 18
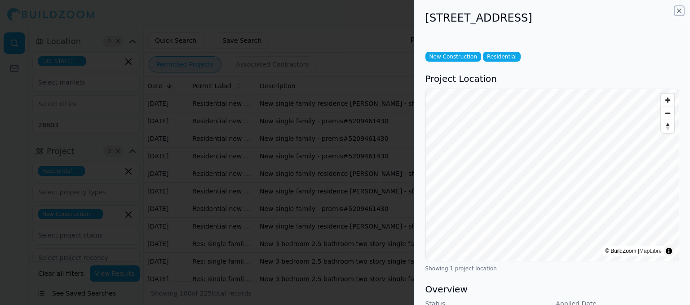
click at [679, 13] on icon "button" at bounding box center [679, 10] width 7 height 7
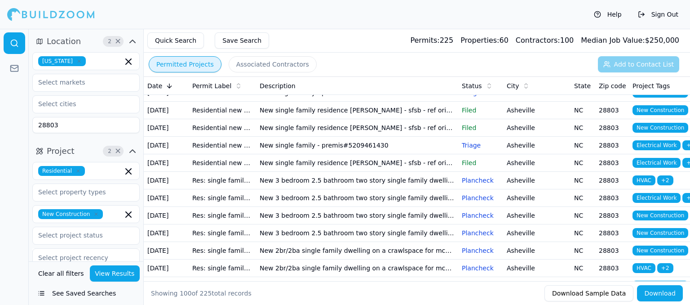
scroll to position [90, 0]
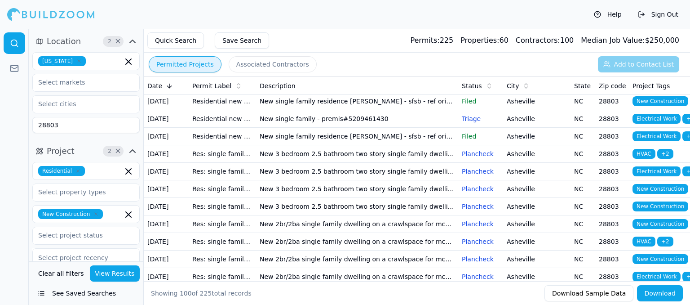
click at [393, 145] on td "New single family residence [PERSON_NAME] - sfsb - ref original permit bld2022-…" at bounding box center [357, 137] width 202 height 18
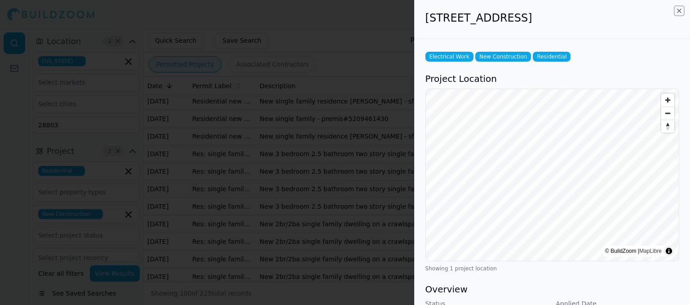
click at [680, 10] on icon "button" at bounding box center [679, 10] width 7 height 7
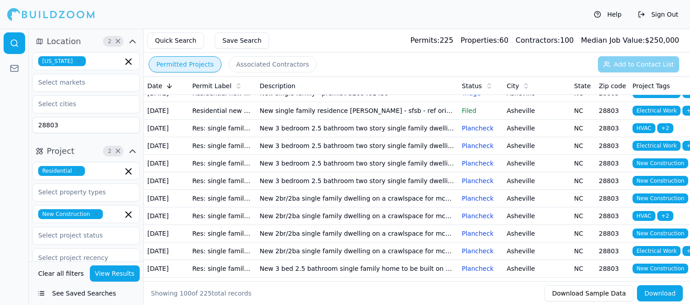
scroll to position [135, 0]
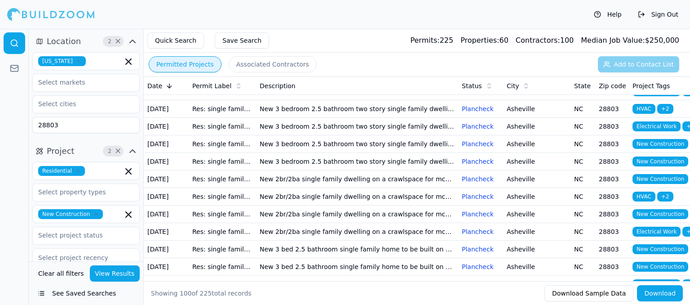
click at [407, 118] on td "New 3 bedroom 2.5 bathroom two story single family dwelling on a crawlspace wit…" at bounding box center [357, 109] width 202 height 18
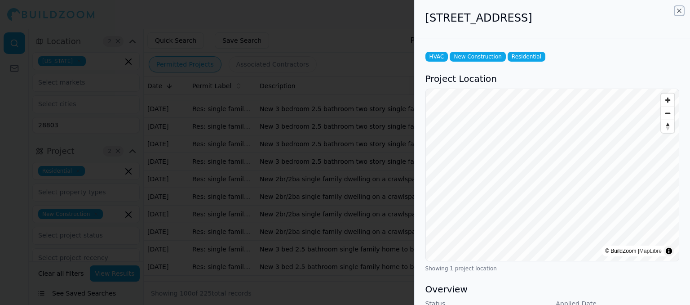
click at [676, 11] on icon "button" at bounding box center [679, 10] width 7 height 7
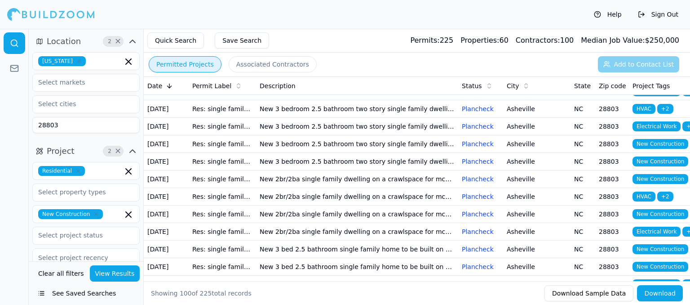
click at [437, 153] on td "New 3 bedroom 2.5 bathroom two story single family dwelling on a crawlspace wit…" at bounding box center [357, 144] width 202 height 18
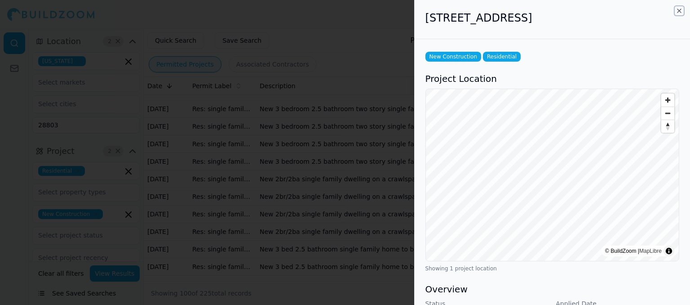
click at [677, 9] on icon "button" at bounding box center [679, 10] width 7 height 7
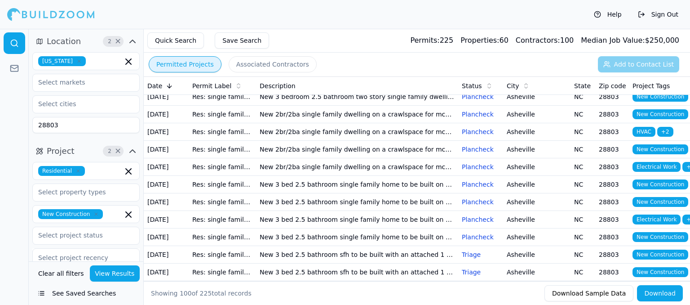
scroll to position [225, 0]
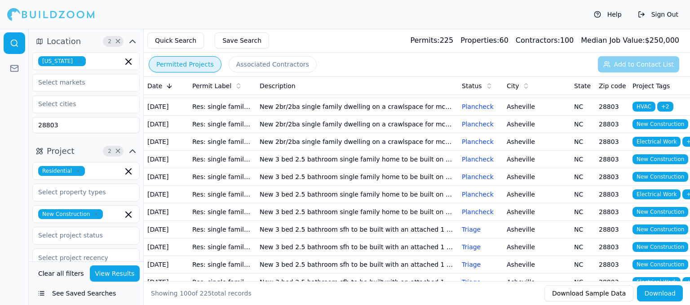
click at [410, 98] on td "New 2br/2ba single family dwelling on a crawlspace for mcmaster real estate gro…" at bounding box center [357, 89] width 202 height 18
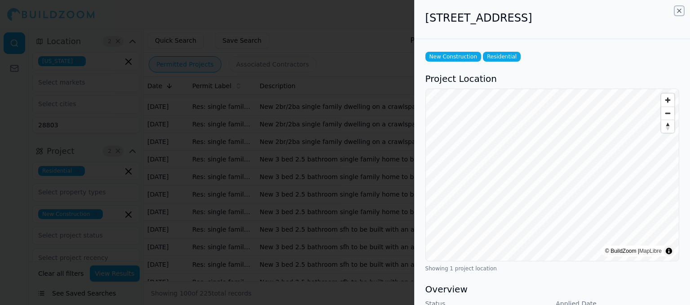
click at [679, 13] on icon "button" at bounding box center [679, 10] width 7 height 7
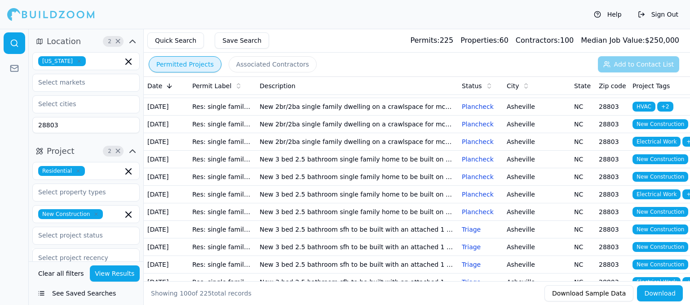
click at [401, 150] on td "New 2br/2ba single family dwelling on a crawlspace for mcmaster real estate gro…" at bounding box center [357, 142] width 202 height 18
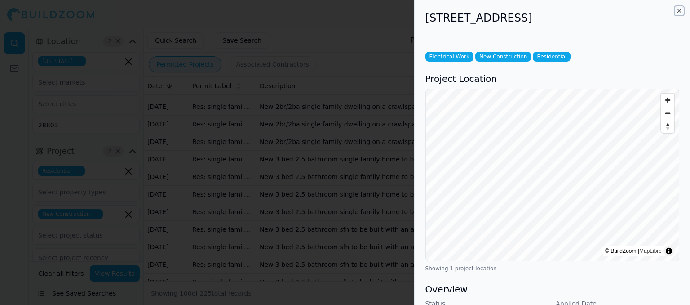
click at [680, 8] on icon "button" at bounding box center [679, 10] width 7 height 7
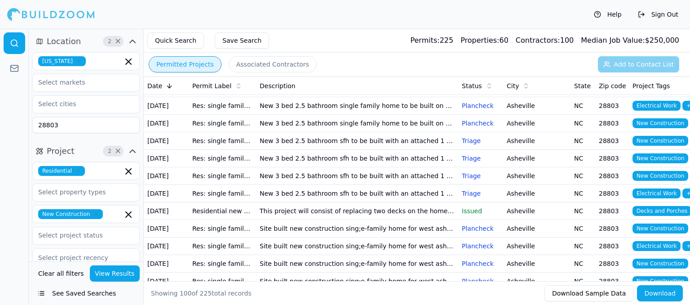
scroll to position [314, 0]
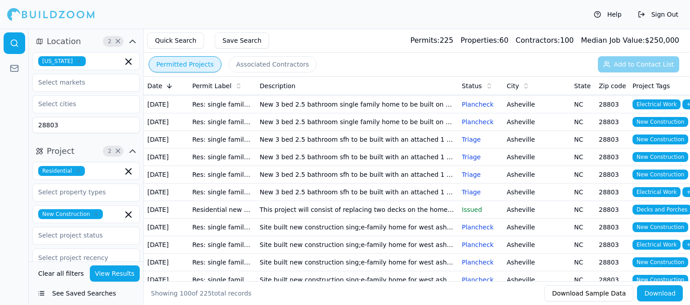
click at [422, 78] on td "New 3 bed 2.5 bathroom single family home to be built on vacant lot. Currently …" at bounding box center [357, 70] width 202 height 18
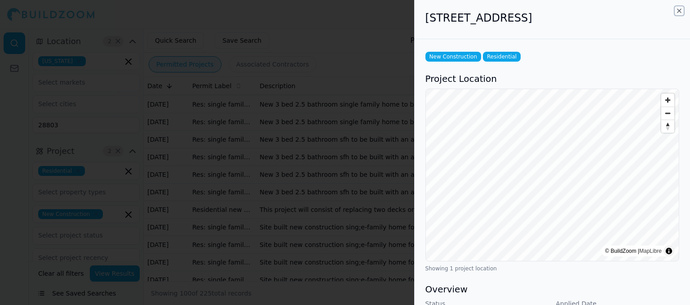
click at [681, 9] on icon "button" at bounding box center [679, 10] width 7 height 7
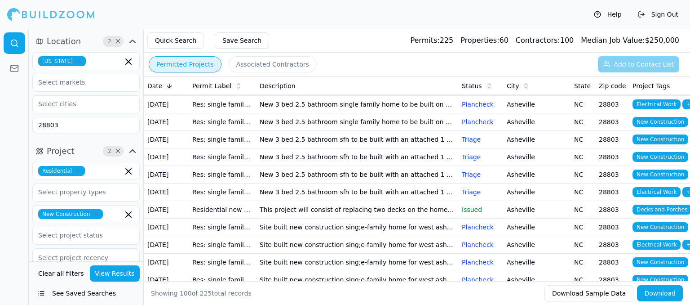
click at [370, 113] on td "New 3 bed 2.5 bathroom single family home to be built on vacant lot. Currently …" at bounding box center [357, 105] width 202 height 18
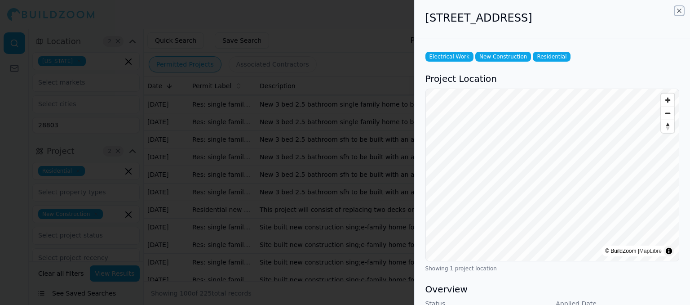
click at [680, 7] on icon "button" at bounding box center [679, 10] width 7 height 7
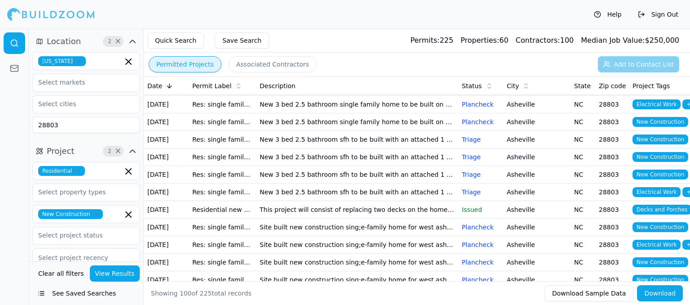
click at [378, 148] on td "New 3 bed 2.5 bathroom sfh to be built with an attached 1 car garage for [PERSO…" at bounding box center [357, 140] width 202 height 18
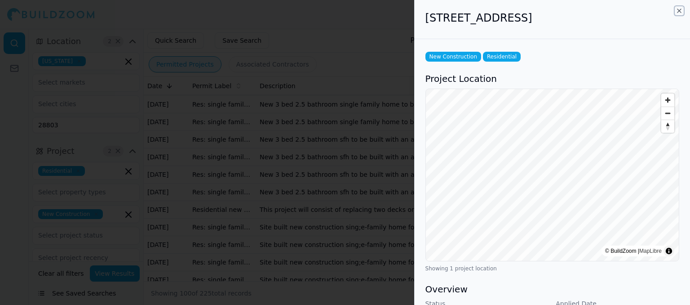
click at [676, 13] on icon "button" at bounding box center [679, 10] width 7 height 7
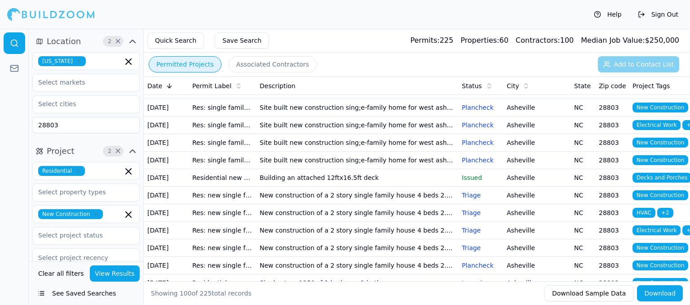
scroll to position [449, 0]
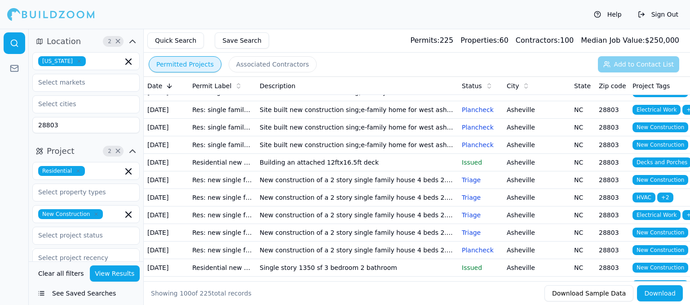
click at [336, 31] on td "New 3 bed 2.5 bathroom sfh to be built with an attached 1 car garage for [PERSO…" at bounding box center [357, 22] width 202 height 18
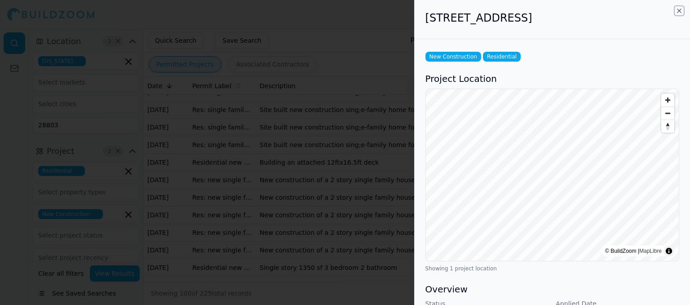
click at [679, 9] on icon "button" at bounding box center [679, 10] width 7 height 7
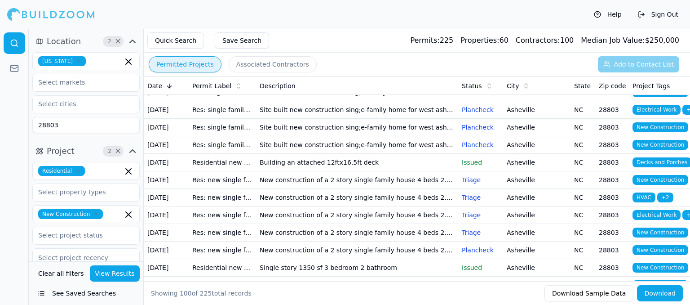
click at [376, 84] on td "This project will consist of replacing two decks on the home like for like with…" at bounding box center [357, 75] width 202 height 18
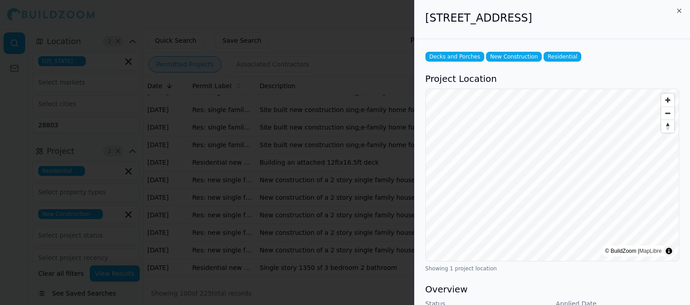
click at [686, 11] on div "[STREET_ADDRESS]" at bounding box center [552, 19] width 275 height 39
drag, startPoint x: 678, startPoint y: 10, endPoint x: 656, endPoint y: 39, distance: 35.6
click at [678, 11] on icon "button" at bounding box center [679, 10] width 7 height 7
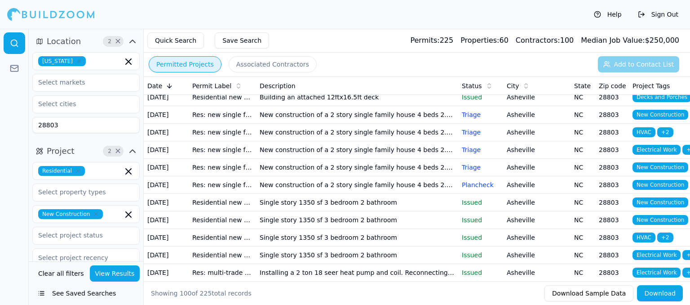
scroll to position [539, 0]
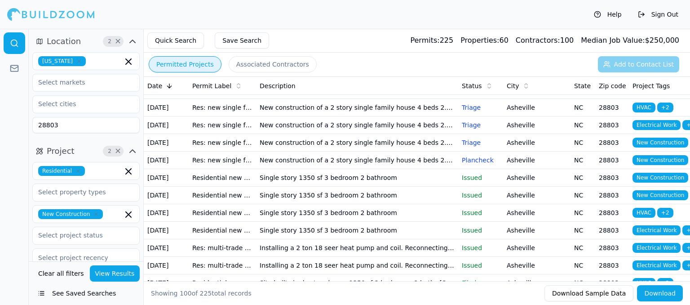
click at [334, 11] on td "Site built new construction sing;e-family home for west asheville development g…" at bounding box center [357, 3] width 202 height 18
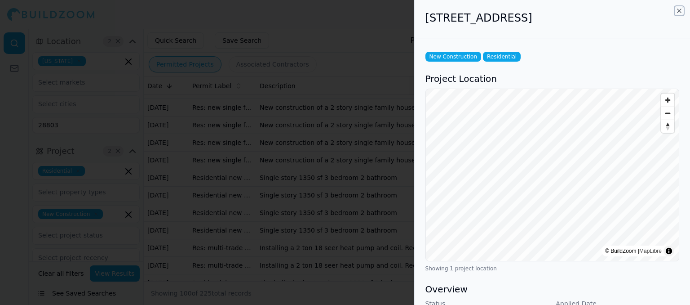
click at [678, 9] on icon "button" at bounding box center [679, 10] width 7 height 7
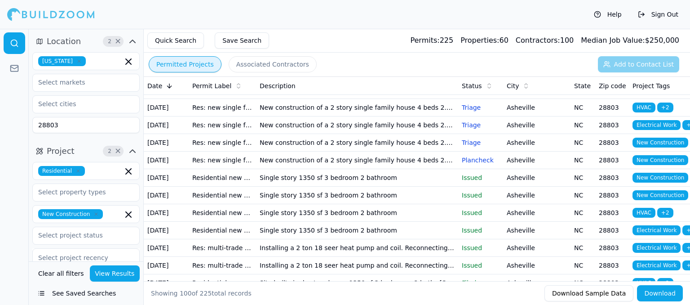
scroll to position [584, 0]
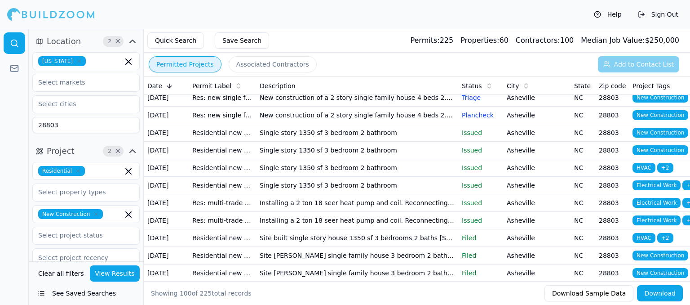
click at [373, 36] on td "Building an attached 12ftx16.5ft deck" at bounding box center [357, 28] width 202 height 18
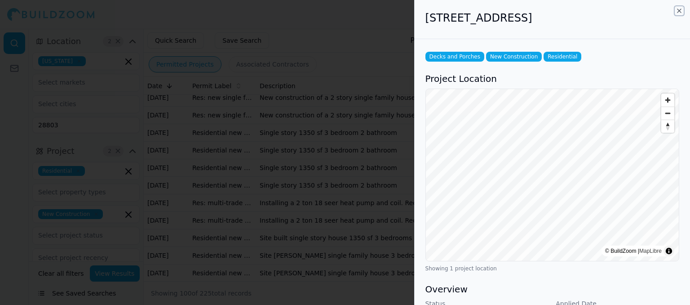
click at [679, 10] on icon "button" at bounding box center [679, 11] width 4 height 4
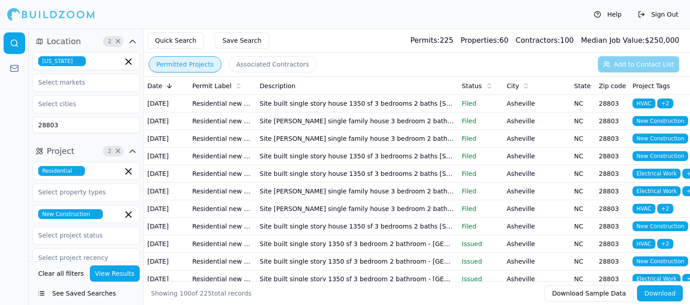
scroll to position [719, 0]
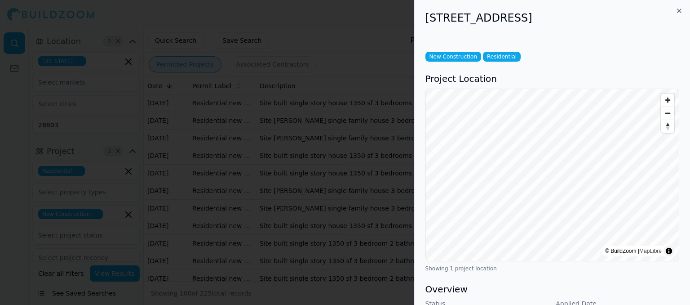
click at [682, 5] on div "[STREET_ADDRESS]" at bounding box center [552, 19] width 275 height 39
click at [676, 11] on icon "button" at bounding box center [679, 10] width 7 height 7
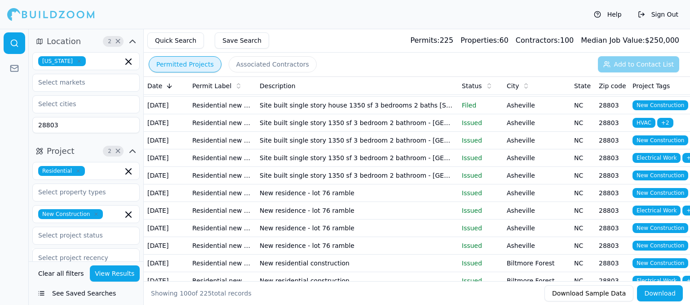
scroll to position [853, 0]
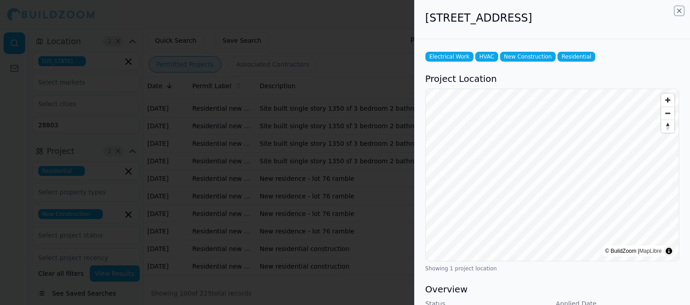
click at [677, 11] on icon "button" at bounding box center [679, 10] width 7 height 7
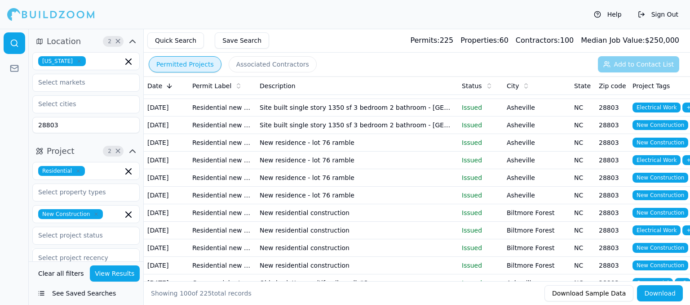
scroll to position [943, 0]
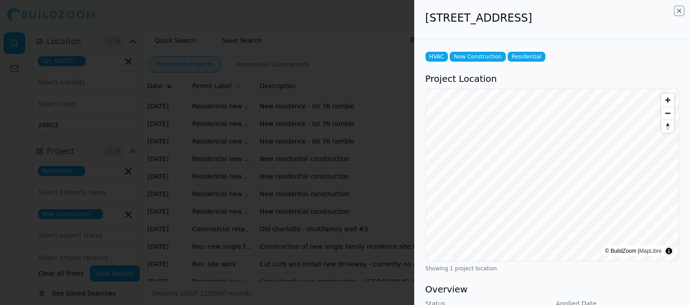
click at [679, 13] on icon "button" at bounding box center [679, 10] width 7 height 7
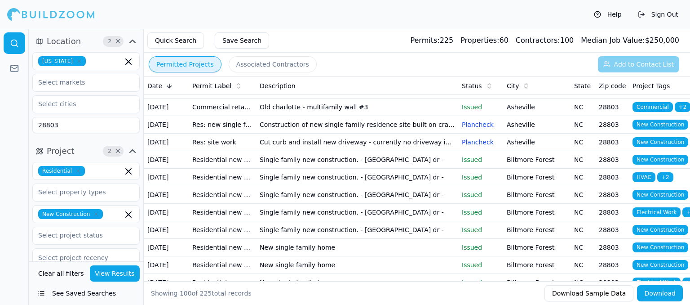
scroll to position [1078, 0]
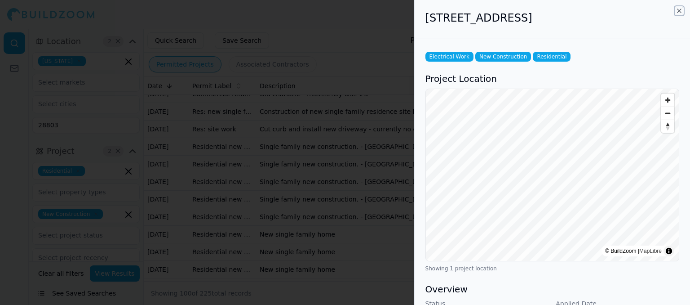
click at [680, 13] on icon "button" at bounding box center [679, 10] width 7 height 7
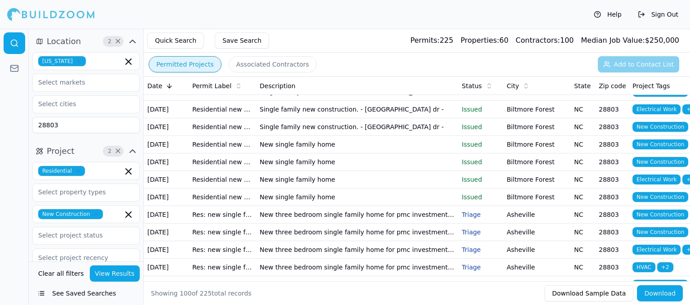
scroll to position [1213, 0]
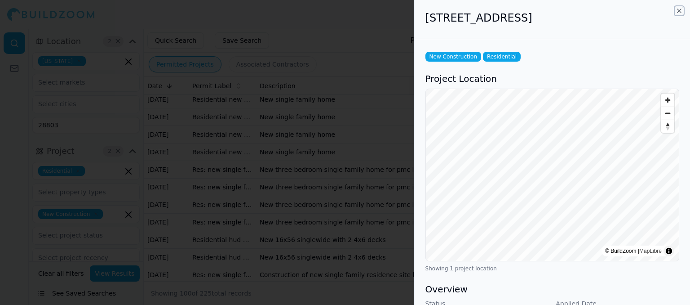
click at [676, 9] on icon "button" at bounding box center [679, 10] width 7 height 7
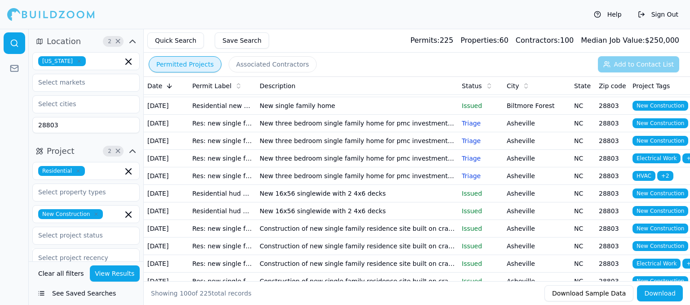
scroll to position [1303, 0]
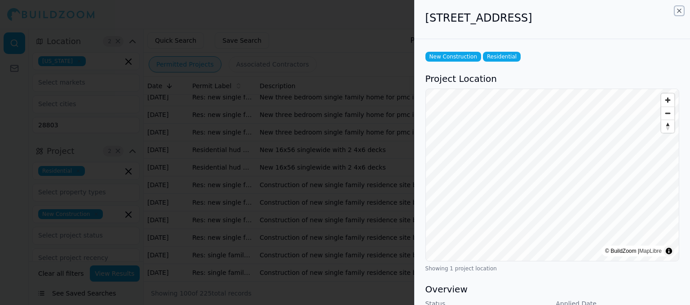
click at [678, 9] on icon "button" at bounding box center [679, 11] width 4 height 4
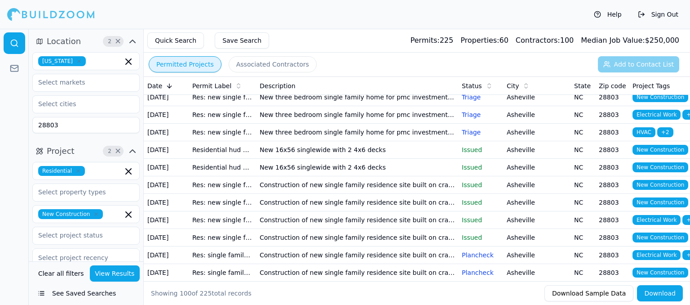
scroll to position [1347, 0]
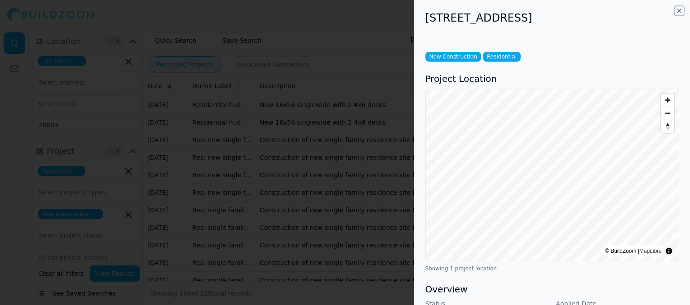
click at [677, 10] on icon "button" at bounding box center [679, 10] width 7 height 7
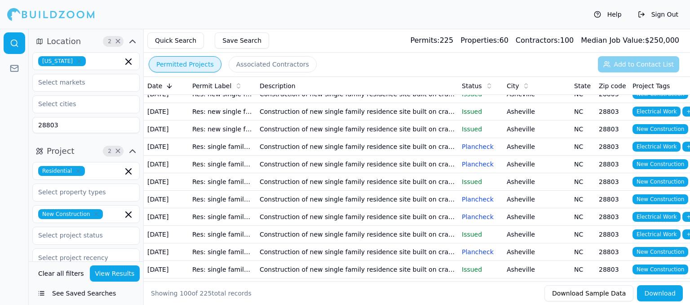
scroll to position [1437, 0]
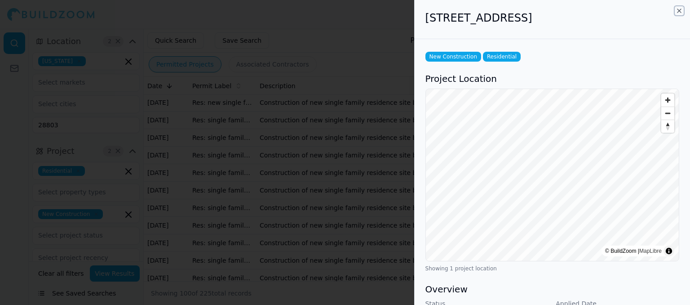
click at [678, 8] on icon "button" at bounding box center [679, 10] width 7 height 7
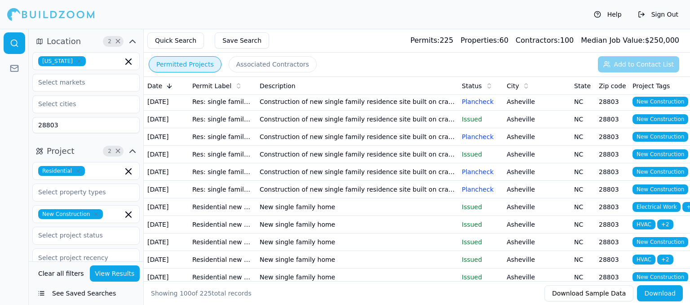
scroll to position [1572, 0]
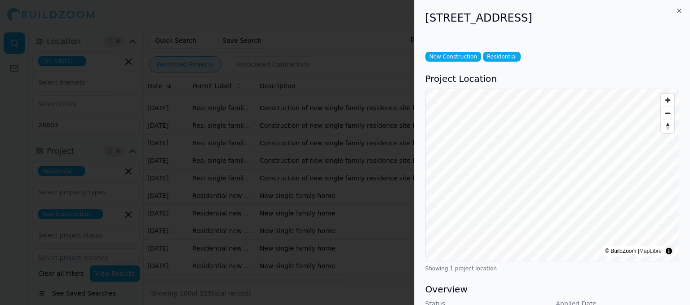
click at [677, 6] on div "[STREET_ADDRESS]" at bounding box center [552, 19] width 275 height 39
click at [677, 10] on icon "button" at bounding box center [679, 10] width 7 height 7
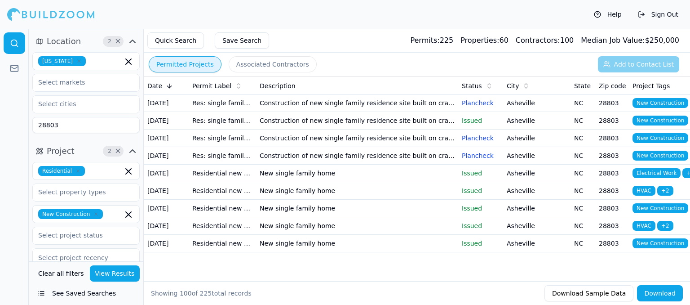
scroll to position [1662, 0]
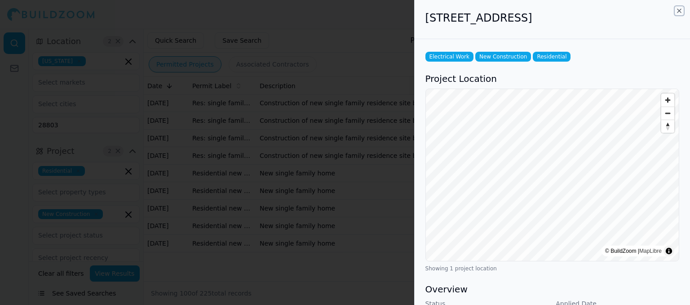
click at [677, 11] on icon "button" at bounding box center [679, 10] width 7 height 7
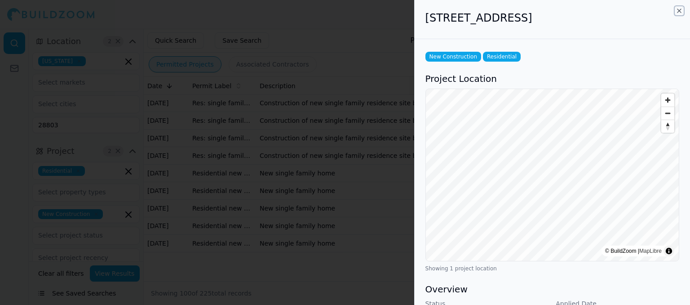
click at [677, 10] on icon "button" at bounding box center [679, 10] width 7 height 7
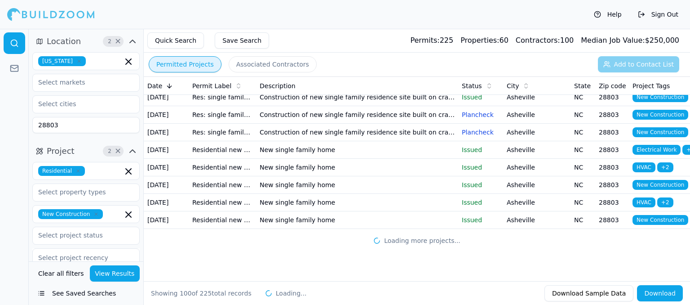
scroll to position [2298, 0]
click at [84, 103] on input "text" at bounding box center [80, 104] width 95 height 16
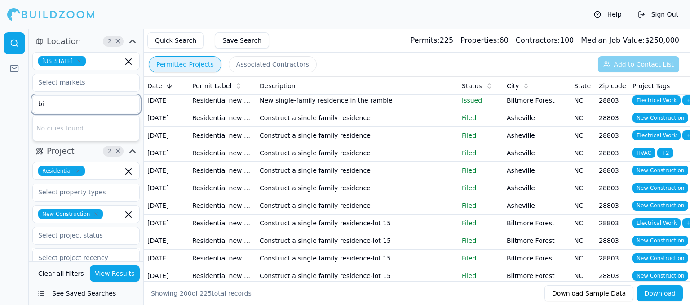
type input "b"
click at [14, 129] on div at bounding box center [14, 167] width 29 height 276
click at [519, 85] on div "City" at bounding box center [537, 85] width 60 height 9
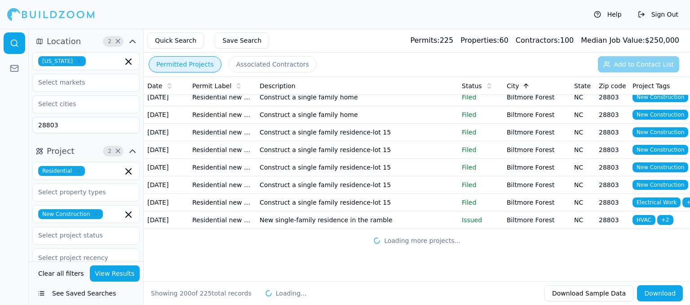
scroll to position [4544, 0]
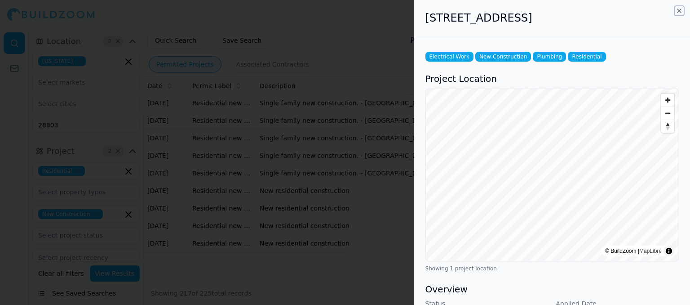
click at [677, 9] on icon "button" at bounding box center [679, 10] width 7 height 7
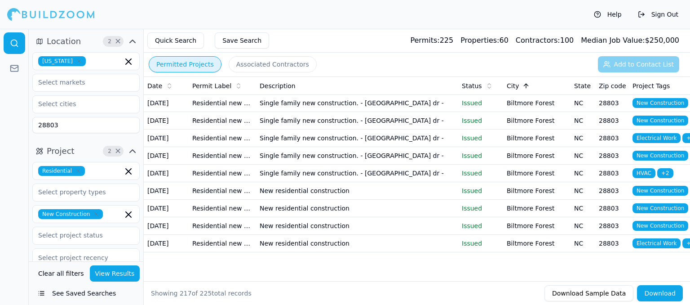
scroll to position [4589, 0]
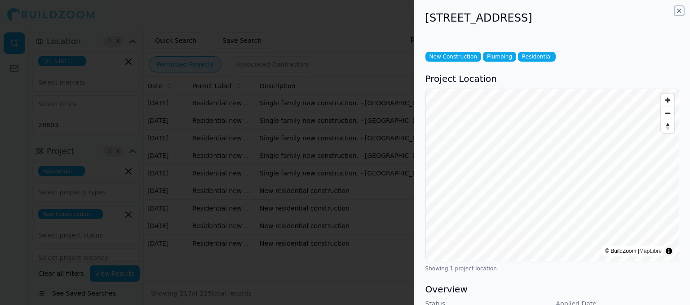
click at [681, 8] on icon "button" at bounding box center [679, 10] width 7 height 7
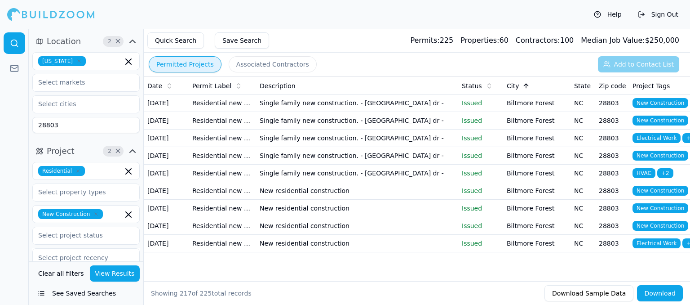
scroll to position [4768, 0]
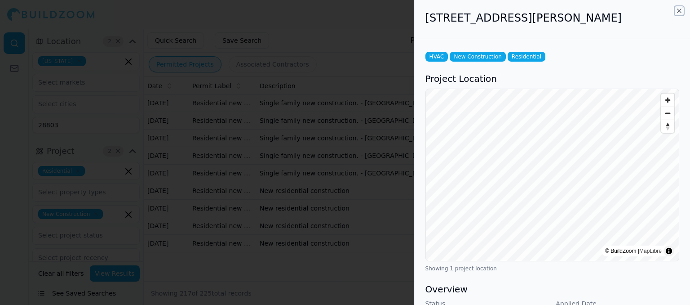
click at [680, 10] on icon "button" at bounding box center [679, 10] width 7 height 7
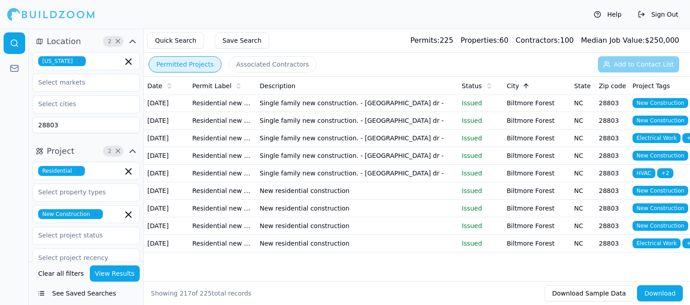
scroll to position [4858, 0]
click at [353, 42] on td "New single family home" at bounding box center [357, 33] width 202 height 18
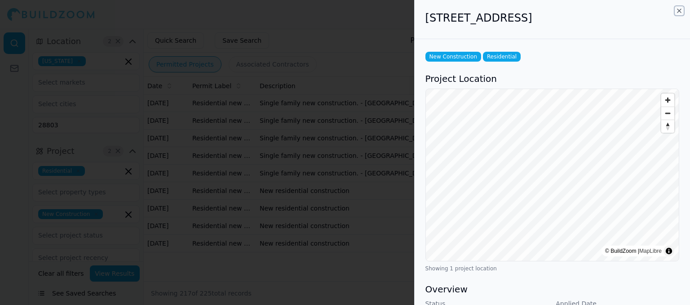
click at [681, 9] on icon "button" at bounding box center [679, 10] width 7 height 7
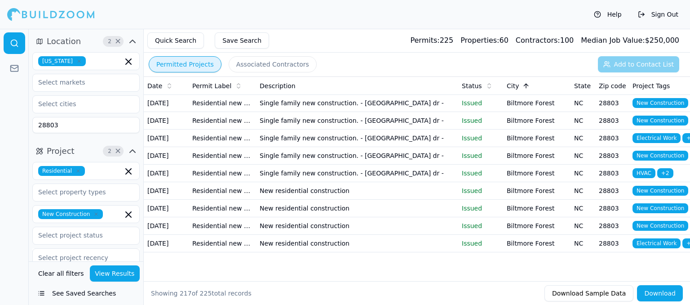
scroll to position [4993, 0]
click at [433, 112] on td "Single family new construction. - [GEOGRAPHIC_DATA] dr -" at bounding box center [357, 103] width 202 height 18
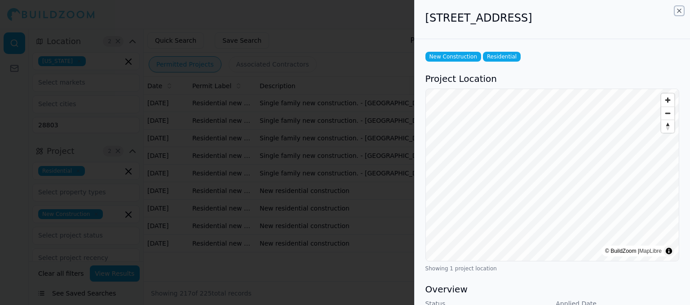
click at [679, 11] on icon "button" at bounding box center [679, 11] width 4 height 4
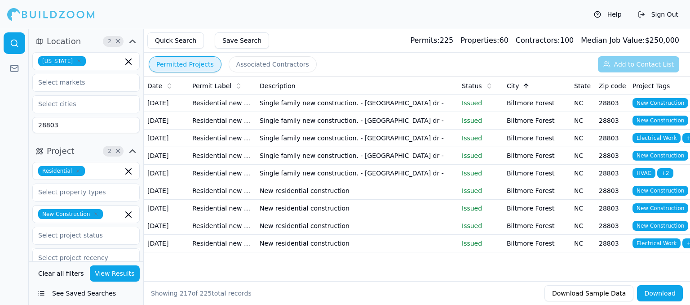
scroll to position [5083, 0]
click at [390, 193] on td "New residential construction" at bounding box center [357, 191] width 202 height 18
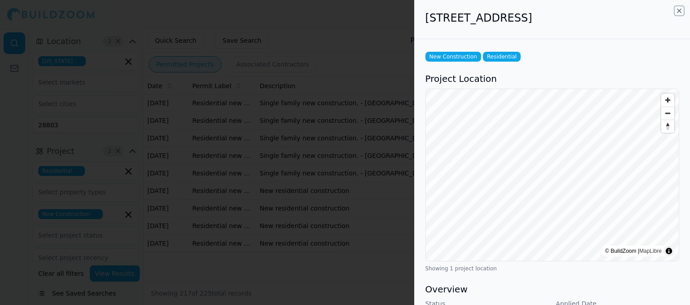
click at [680, 9] on icon "button" at bounding box center [679, 11] width 4 height 4
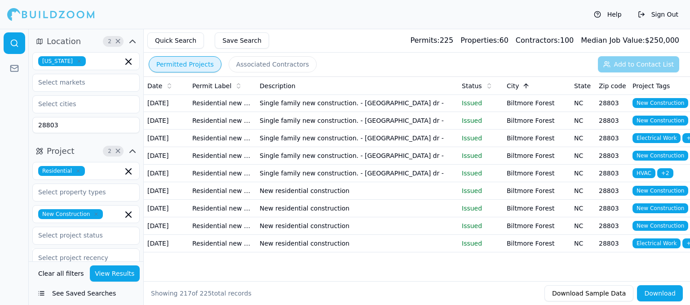
scroll to position [5111, 0]
click at [392, 234] on td "New residential construction" at bounding box center [357, 243] width 202 height 18
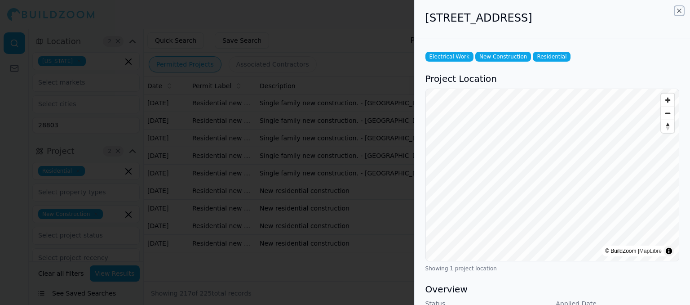
click at [682, 10] on icon "button" at bounding box center [679, 10] width 7 height 7
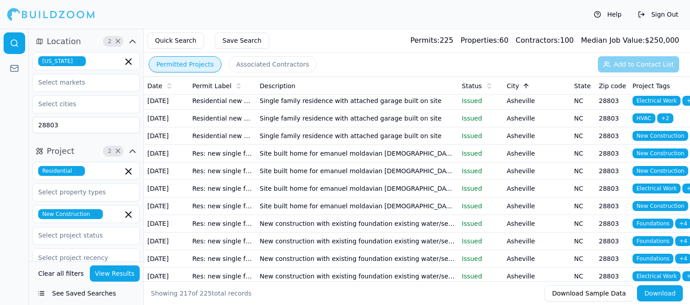
scroll to position [0, 0]
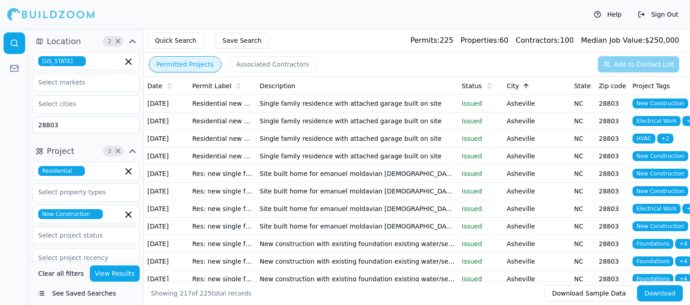
click at [400, 165] on td "Single family residence with attached garage built on site" at bounding box center [357, 156] width 202 height 18
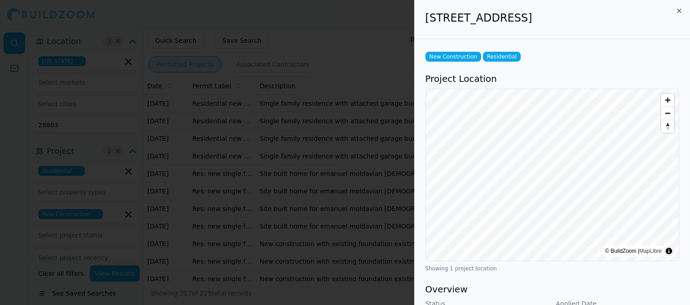
click at [683, 8] on div "[STREET_ADDRESS]" at bounding box center [552, 19] width 275 height 39
click at [677, 13] on icon "button" at bounding box center [679, 10] width 7 height 7
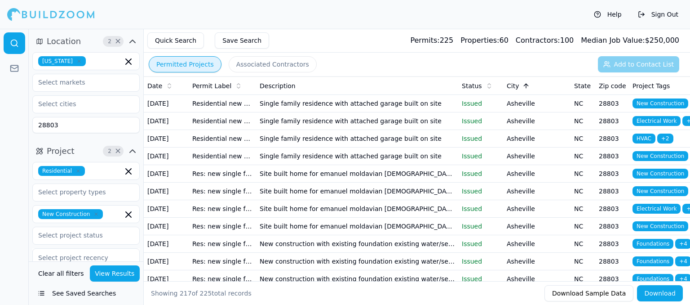
click at [186, 44] on button "Quick Search" at bounding box center [175, 40] width 57 height 16
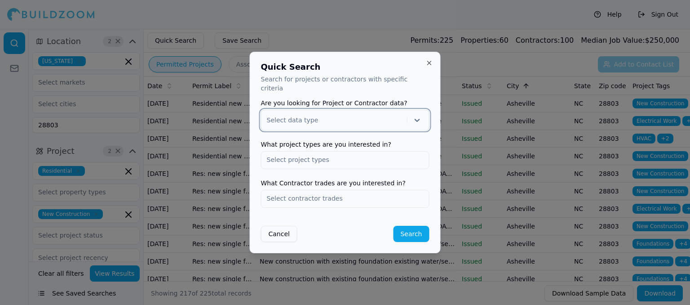
click at [285, 235] on button "Cancel" at bounding box center [279, 233] width 36 height 16
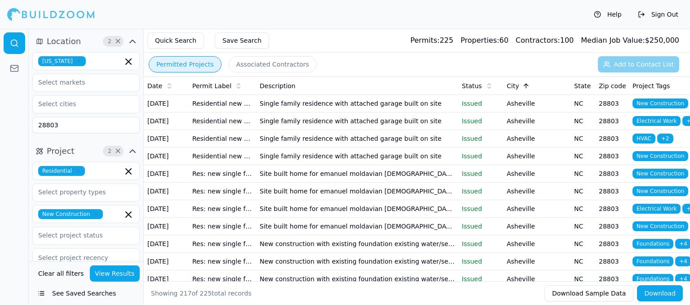
click at [611, 18] on button "Help" at bounding box center [607, 14] width 37 height 14
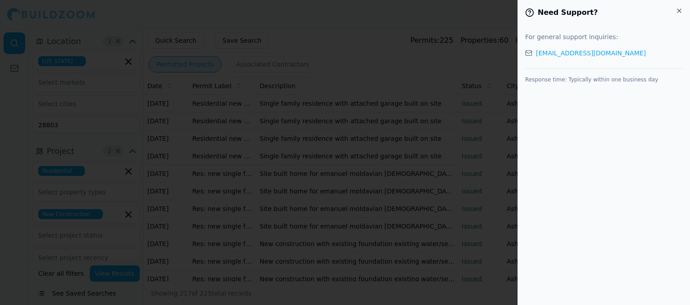
click at [569, 68] on div "Response time: Typically within one business day" at bounding box center [604, 75] width 158 height 15
click at [565, 53] on link "[EMAIL_ADDRESS][DOMAIN_NAME]" at bounding box center [591, 53] width 110 height 9
drag, startPoint x: 529, startPoint y: 106, endPoint x: 542, endPoint y: 100, distance: 14.9
click at [529, 106] on div "Need Support? For general support inquiries: [EMAIL_ADDRESS][DOMAIN_NAME] Respo…" at bounding box center [603, 152] width 172 height 305
click at [677, 10] on icon "button" at bounding box center [679, 10] width 7 height 7
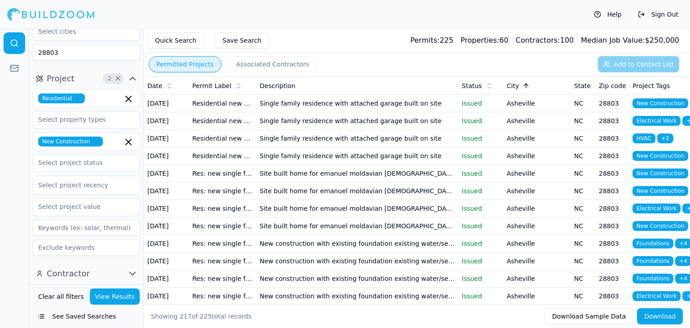
scroll to position [72, 0]
click at [126, 97] on icon "button" at bounding box center [128, 99] width 5 height 5
click at [8, 104] on div at bounding box center [14, 178] width 29 height 299
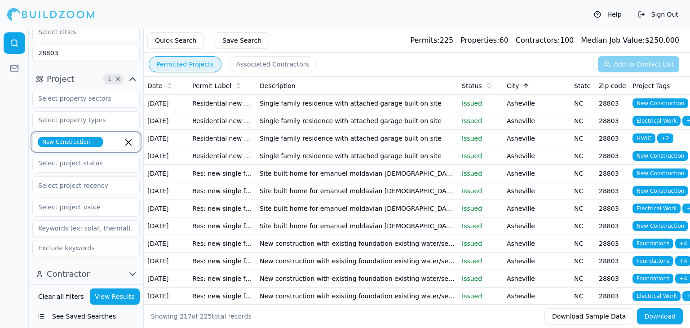
click at [129, 141] on icon "button" at bounding box center [128, 142] width 11 height 11
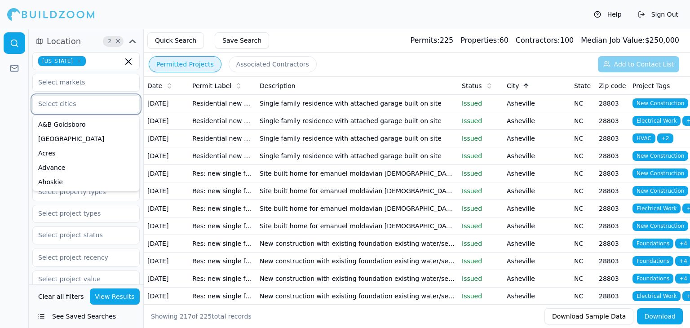
click at [75, 106] on input "text" at bounding box center [80, 104] width 95 height 16
type input "ash"
click at [60, 168] on div "Asheville" at bounding box center [86, 167] width 103 height 14
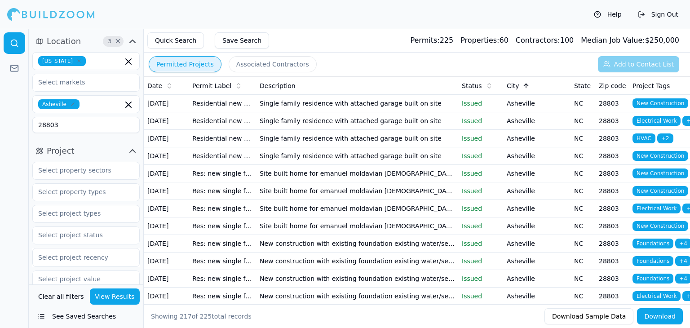
click at [2, 134] on div at bounding box center [14, 178] width 29 height 299
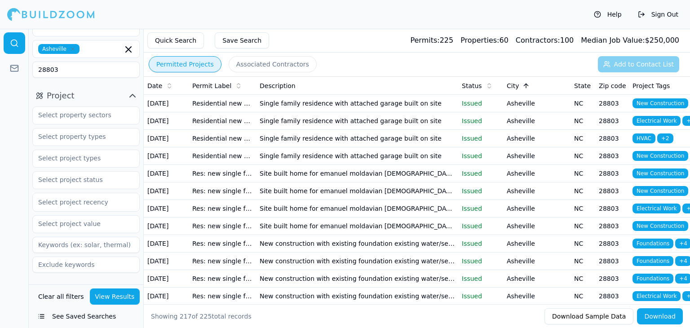
scroll to position [72, 0]
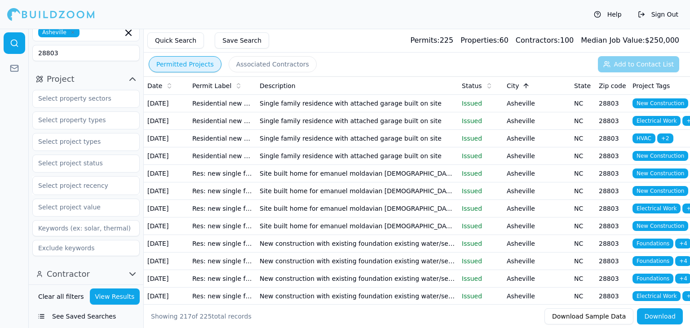
click at [113, 299] on button "View Results" at bounding box center [115, 296] width 50 height 16
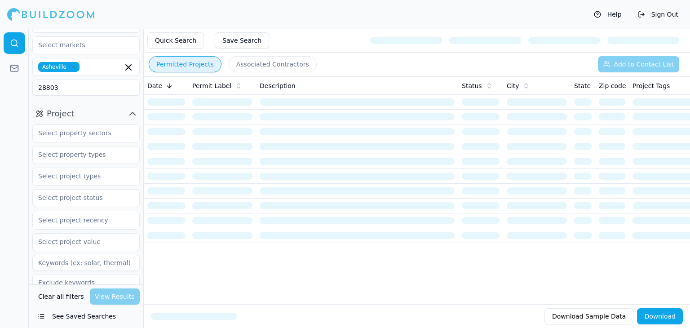
scroll to position [0, 0]
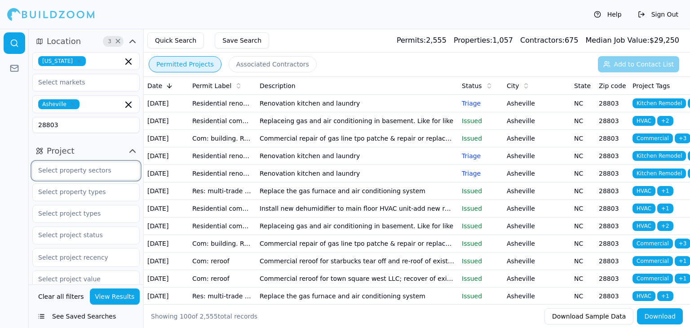
click at [98, 177] on input "text" at bounding box center [80, 170] width 95 height 16
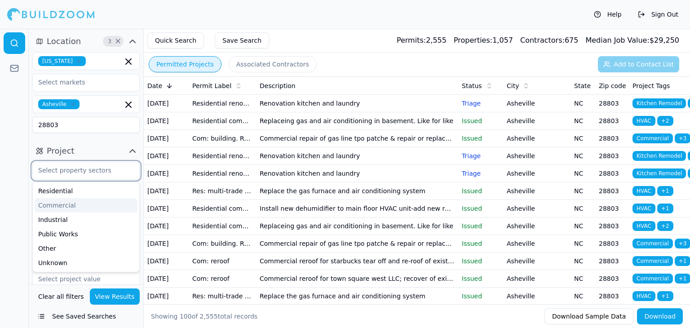
click at [63, 204] on div "Commercial" at bounding box center [86, 205] width 103 height 14
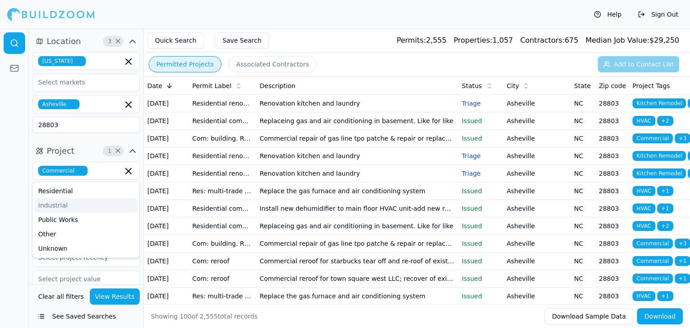
click at [11, 190] on div at bounding box center [14, 178] width 29 height 299
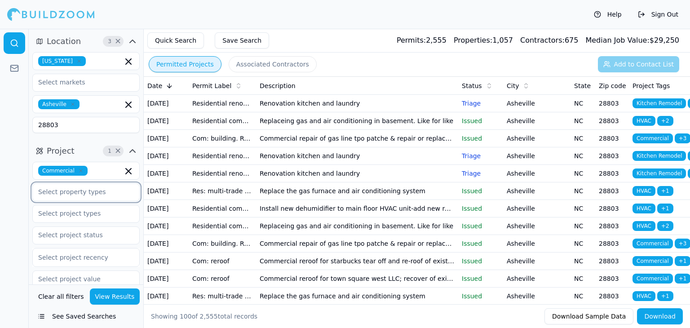
click at [93, 194] on input "text" at bounding box center [80, 192] width 95 height 16
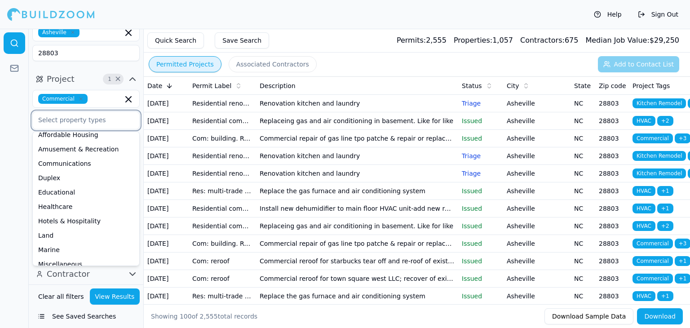
scroll to position [18, 0]
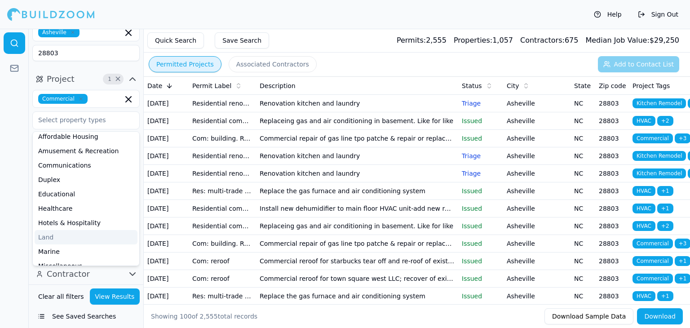
click at [7, 201] on div at bounding box center [14, 178] width 29 height 299
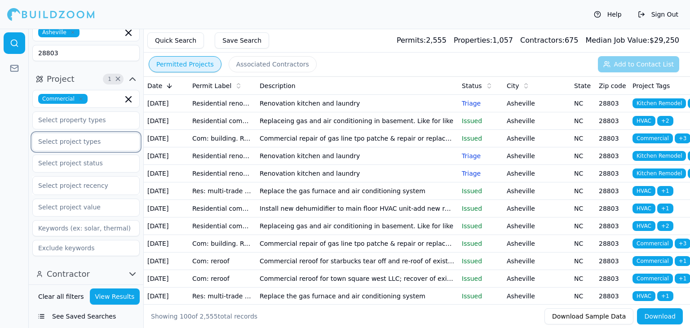
click at [82, 139] on input "text" at bounding box center [80, 141] width 95 height 16
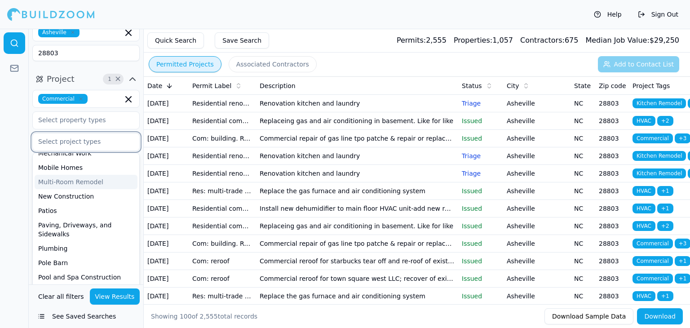
scroll to position [269, 0]
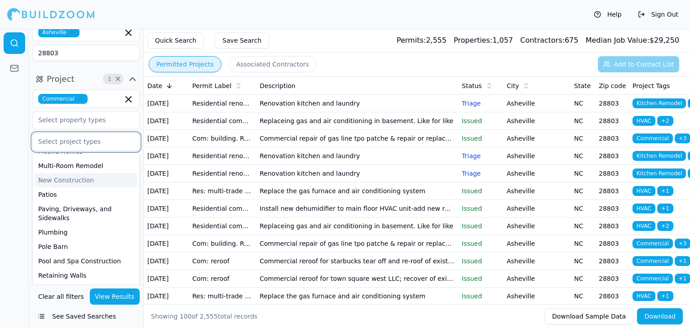
click at [68, 175] on div "New Construction" at bounding box center [86, 180] width 103 height 14
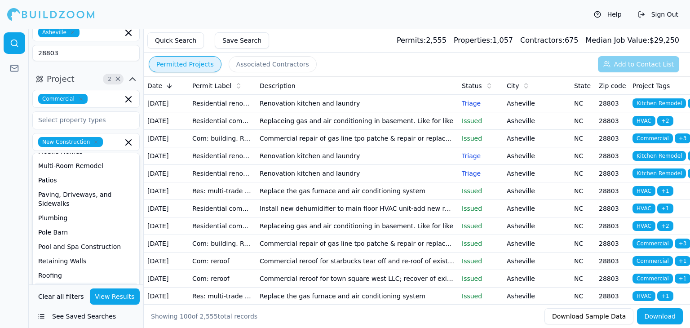
click at [121, 294] on button "View Results" at bounding box center [115, 296] width 50 height 16
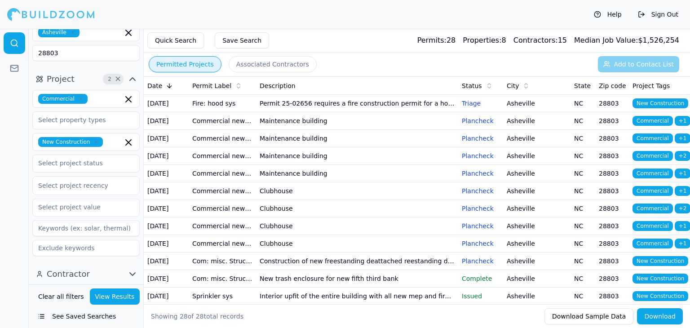
click at [363, 130] on td "Maintenance building" at bounding box center [357, 121] width 202 height 18
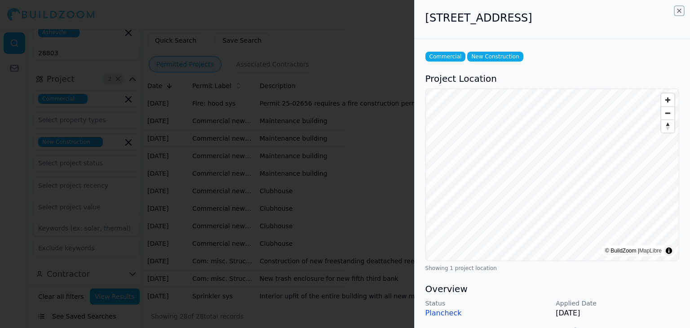
click at [679, 8] on icon "button" at bounding box center [679, 10] width 7 height 7
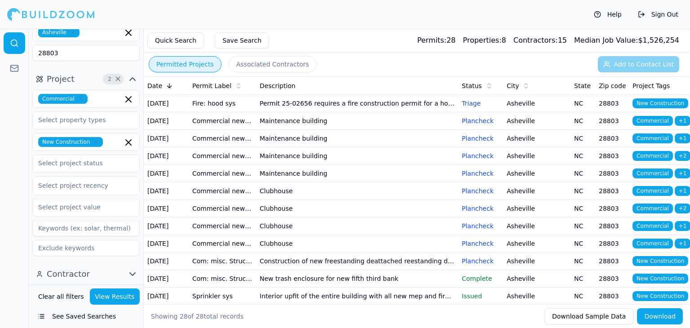
click at [398, 110] on td "Permit 25-02656 requires a fire construction permit for a hood suppression perm…" at bounding box center [357, 104] width 202 height 18
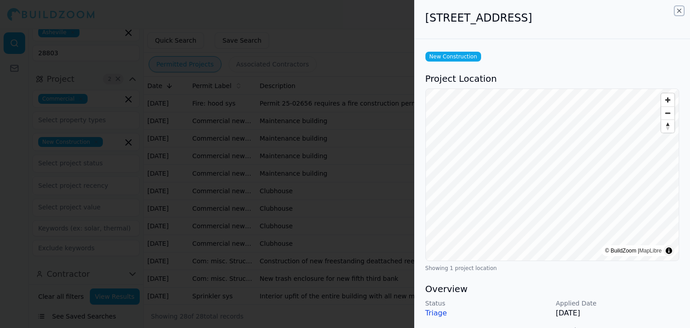
click at [678, 11] on icon "button" at bounding box center [679, 10] width 7 height 7
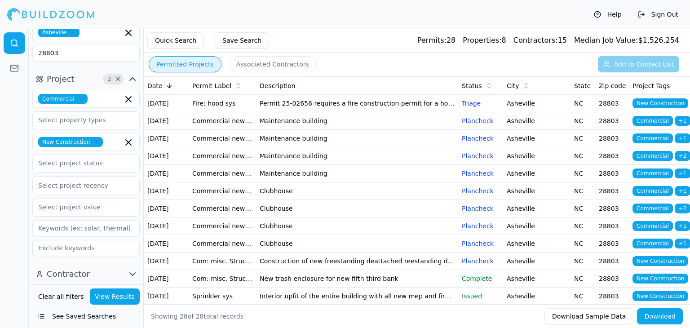
click at [342, 200] on td "Clubhouse" at bounding box center [357, 191] width 202 height 18
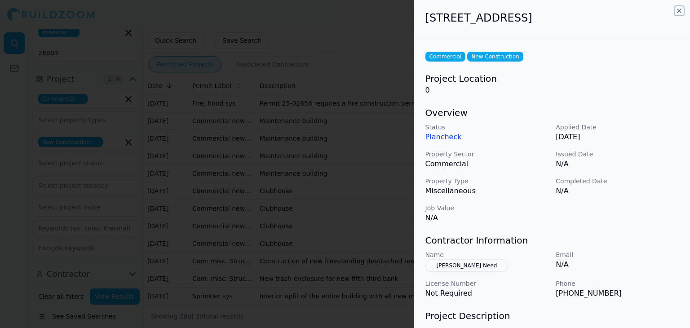
click at [678, 7] on icon "button" at bounding box center [679, 10] width 7 height 7
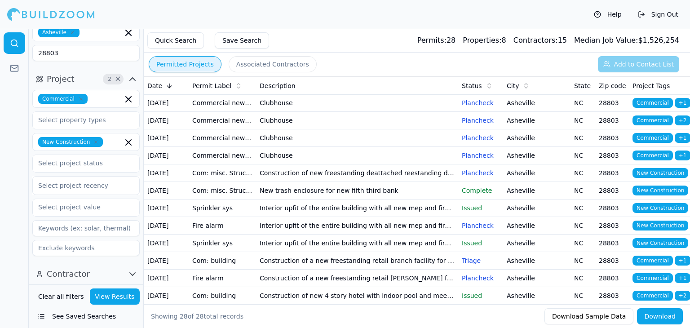
scroll to position [135, 0]
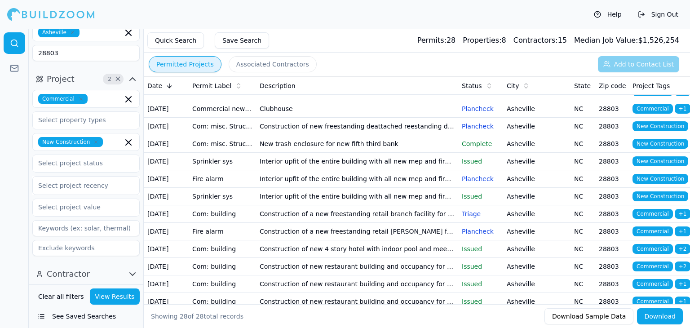
click at [321, 135] on td "Construction of new freestanding deattached reestanding drive up atm/vtm with p…" at bounding box center [357, 127] width 202 height 18
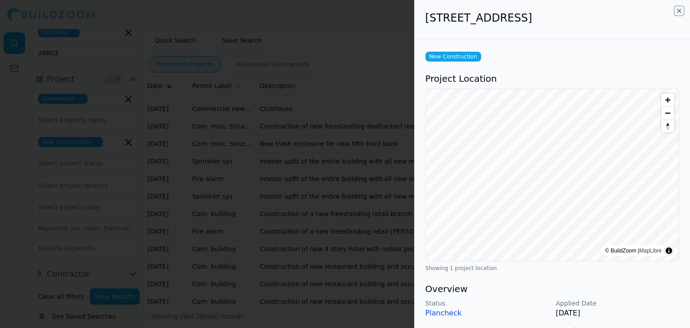
click at [678, 11] on icon "button" at bounding box center [679, 11] width 4 height 4
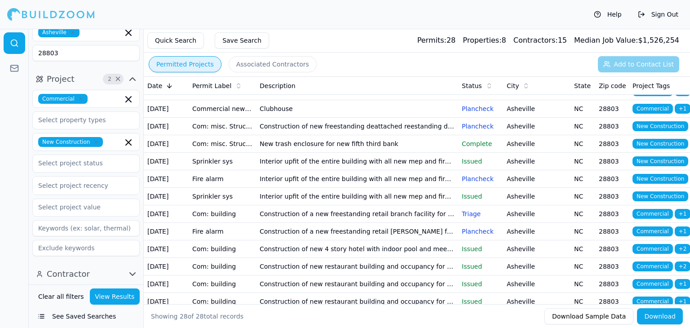
click at [367, 153] on td "New trash enclosure for new fifth third bank" at bounding box center [357, 144] width 202 height 18
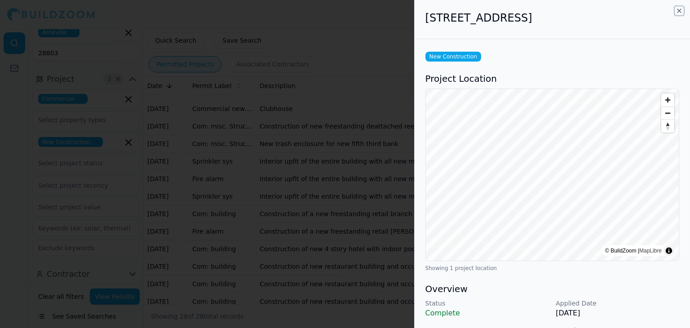
click at [681, 13] on icon "button" at bounding box center [679, 10] width 7 height 7
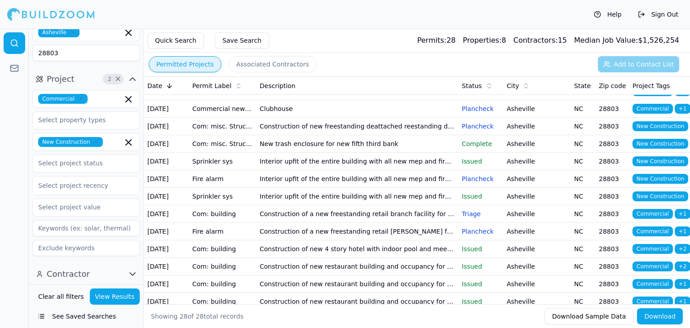
click at [377, 170] on td "Interior upfit of the entire building with all new mep and fire protection. Thi…" at bounding box center [357, 162] width 202 height 18
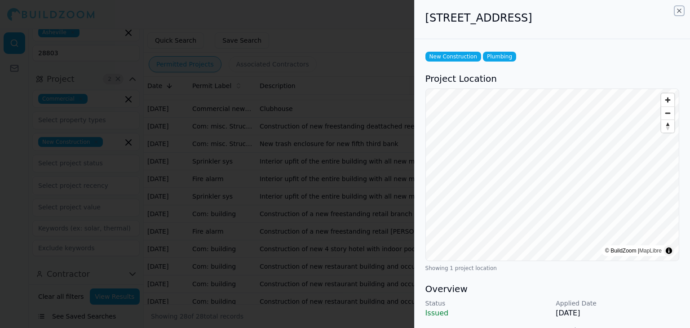
click at [679, 11] on icon "button" at bounding box center [679, 10] width 7 height 7
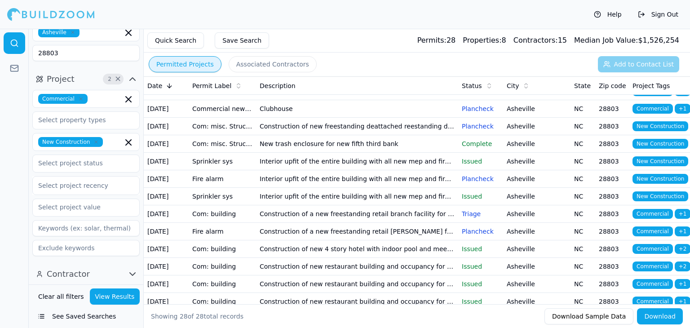
click at [352, 170] on td "Interior upfit of the entire building with all new mep and fire protection. Thi…" at bounding box center [357, 162] width 202 height 18
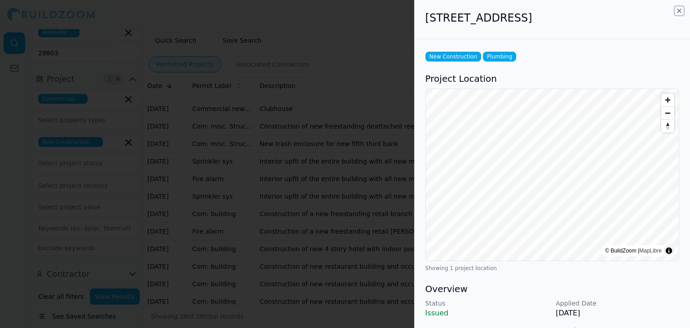
click at [680, 13] on icon "button" at bounding box center [679, 10] width 7 height 7
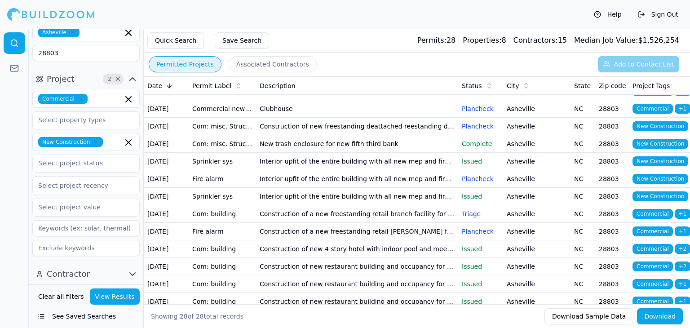
click at [320, 170] on td "Interior upfit of the entire building with all new mep and fire protection. Thi…" at bounding box center [357, 162] width 202 height 18
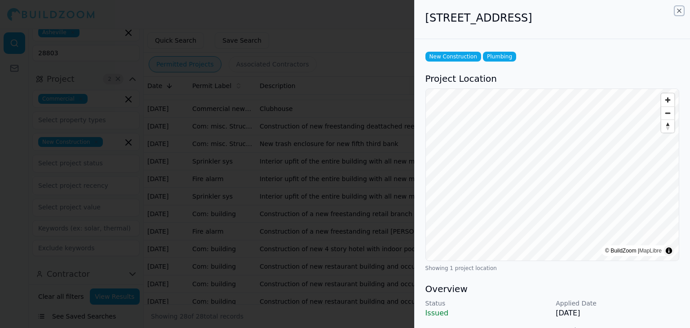
click at [676, 9] on icon "button" at bounding box center [679, 10] width 7 height 7
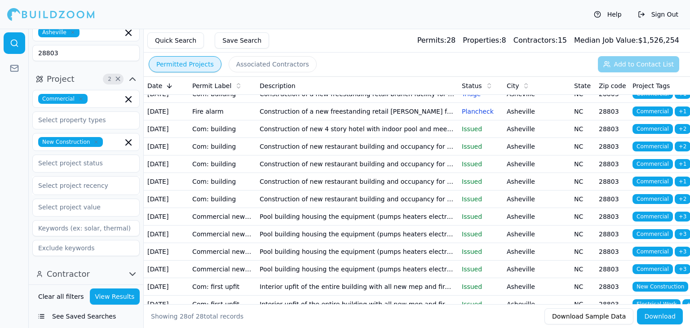
scroll to position [269, 0]
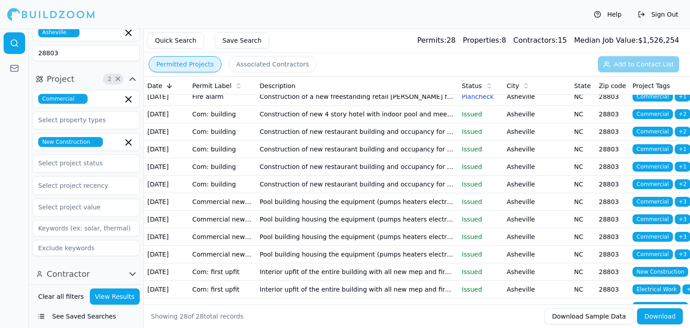
click at [352, 88] on td "Construction of a new freestanding retail branch facility for fifth third bank …" at bounding box center [357, 80] width 202 height 18
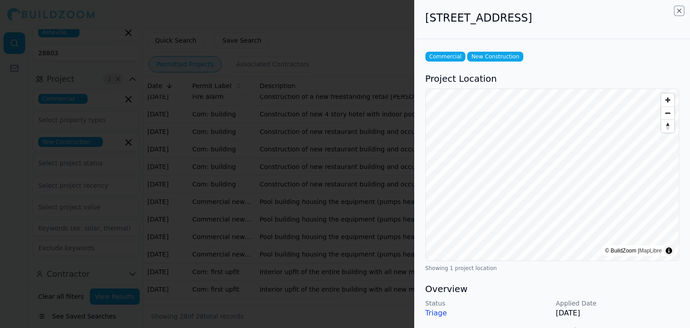
click at [677, 13] on icon "button" at bounding box center [679, 10] width 7 height 7
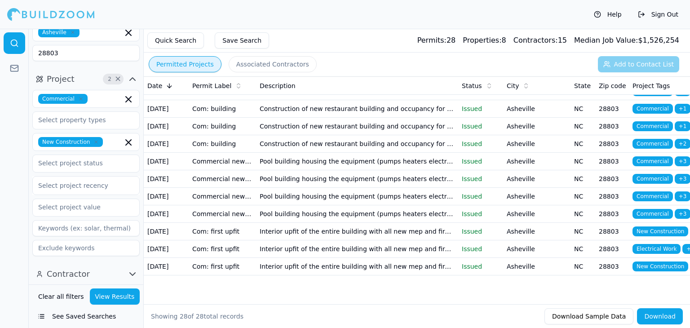
scroll to position [359, 0]
click at [312, 100] on td "Construction of new restaurant building and occupancy for [PERSON_NAME];ref mas…" at bounding box center [357, 92] width 202 height 18
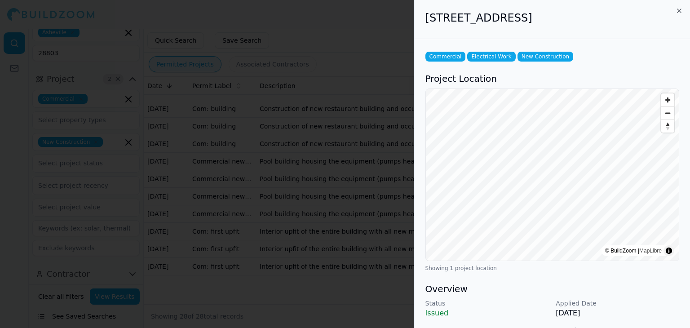
click at [678, 14] on div "[STREET_ADDRESS] Commercial Electrical Work New Construction Project Location ©…" at bounding box center [552, 164] width 276 height 328
click at [678, 11] on icon "button" at bounding box center [679, 10] width 7 height 7
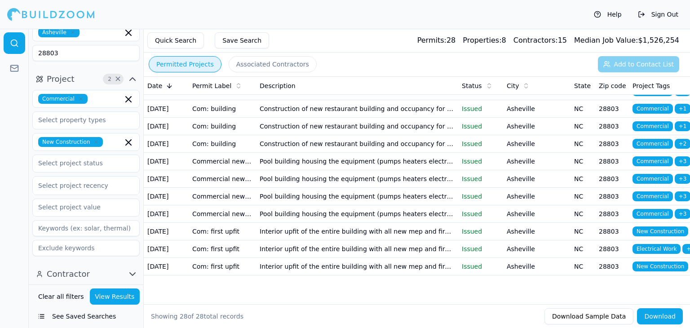
click at [314, 170] on td "Pool building housing the equipment (pumps heaters electrical) for the pool" at bounding box center [357, 162] width 202 height 18
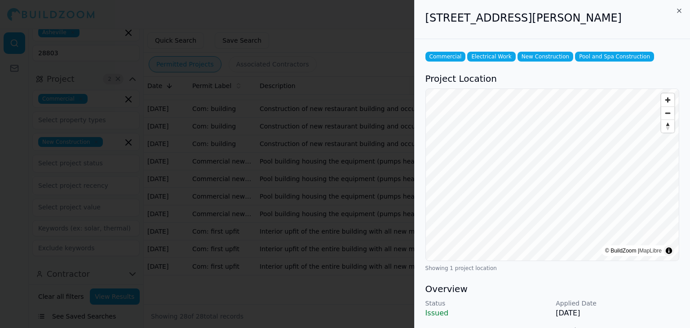
click at [677, 14] on h2 "[STREET_ADDRESS][PERSON_NAME]" at bounding box center [552, 18] width 254 height 14
click at [681, 9] on icon "button" at bounding box center [679, 10] width 7 height 7
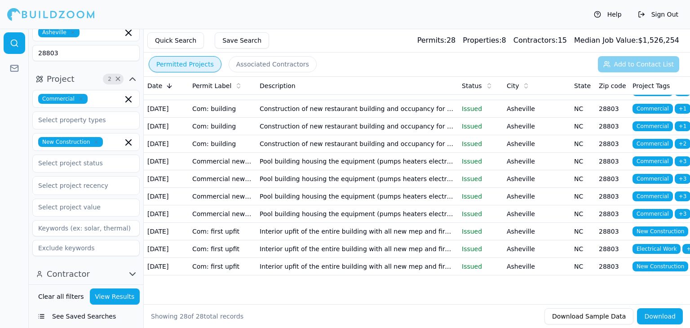
scroll to position [505, 0]
click at [336, 223] on td "Interior upfit of the entire building with all new mep and fire protection. Thi…" at bounding box center [357, 232] width 202 height 18
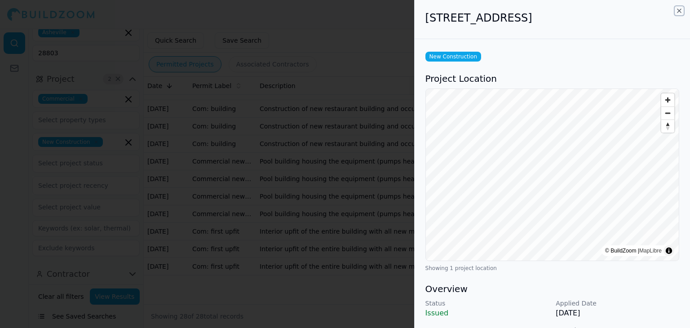
click at [679, 12] on icon "button" at bounding box center [679, 10] width 7 height 7
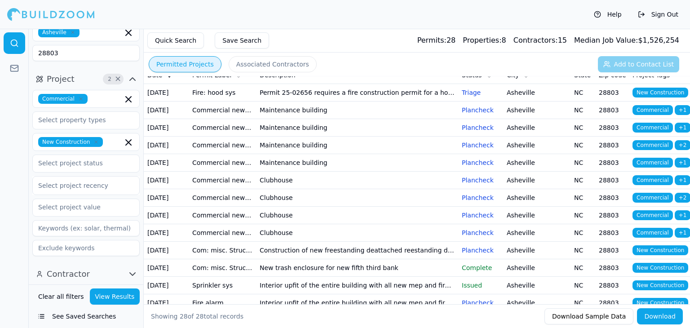
scroll to position [0, 0]
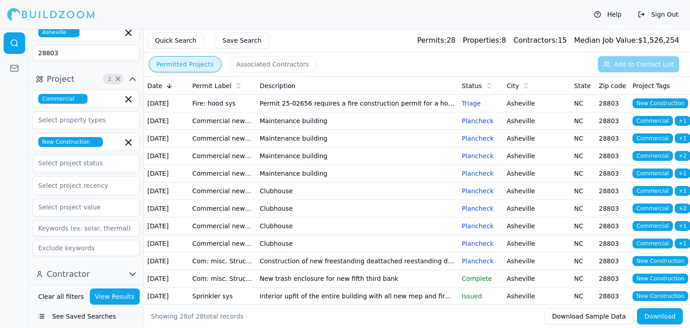
click at [93, 144] on icon "button" at bounding box center [95, 141] width 5 height 5
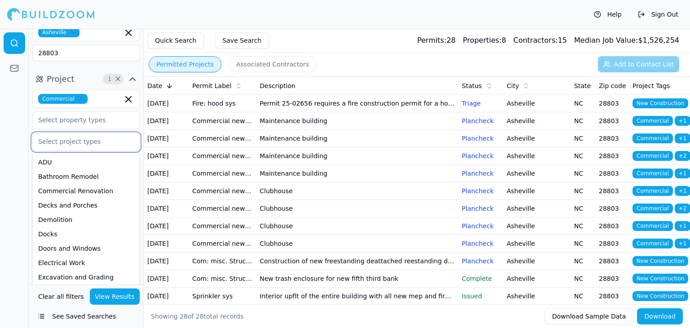
click at [78, 99] on icon "button" at bounding box center [80, 98] width 5 height 5
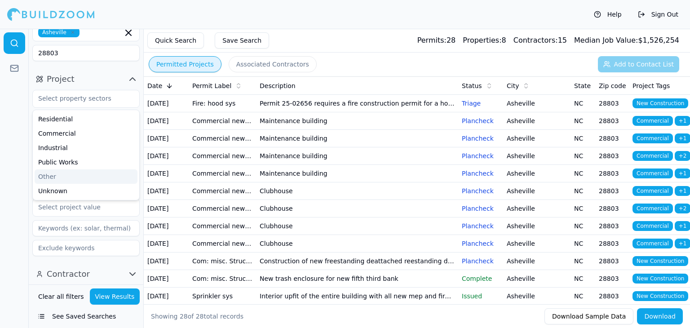
click at [114, 300] on button "View Results" at bounding box center [115, 296] width 50 height 16
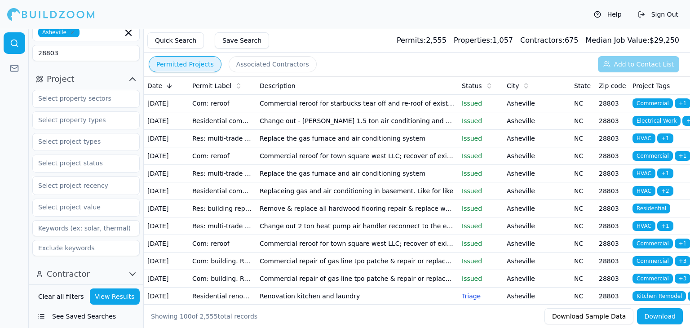
click at [362, 130] on td "Change out - [PERSON_NAME] 1.5 ton air conditioning and 40k btu 80% gas furnace…" at bounding box center [357, 121] width 202 height 18
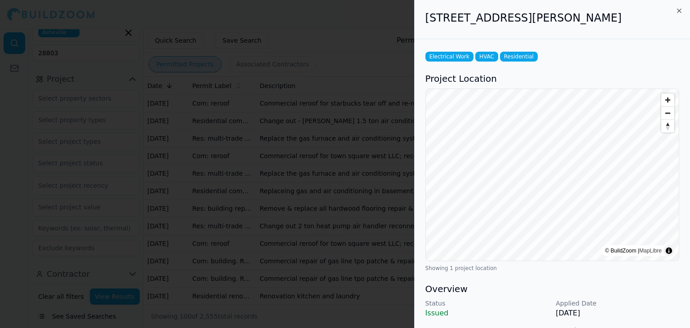
click at [676, 6] on div "[STREET_ADDRESS][PERSON_NAME]" at bounding box center [552, 19] width 275 height 39
click at [681, 9] on icon "button" at bounding box center [679, 10] width 7 height 7
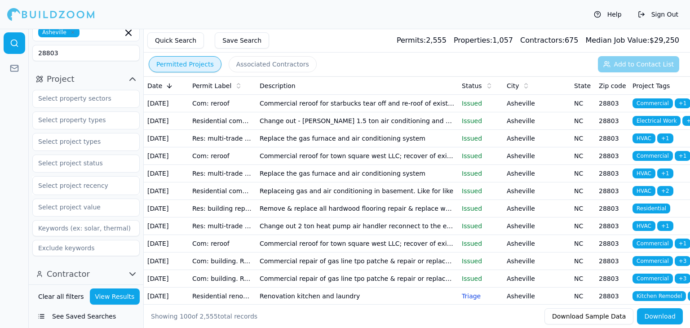
click at [372, 147] on td "Replace the gas furnace and air conditioning system" at bounding box center [357, 139] width 202 height 18
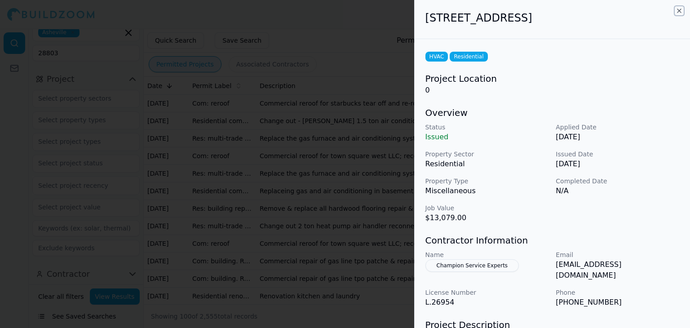
click at [680, 11] on icon "button" at bounding box center [679, 10] width 7 height 7
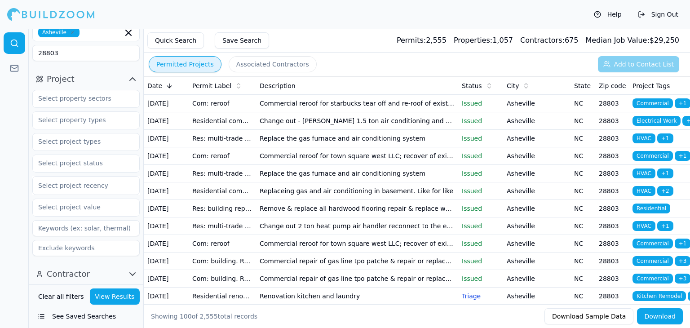
click at [348, 165] on td "Commercial reroof for town square west LLC; recover of existing roofing system …" at bounding box center [357, 156] width 202 height 18
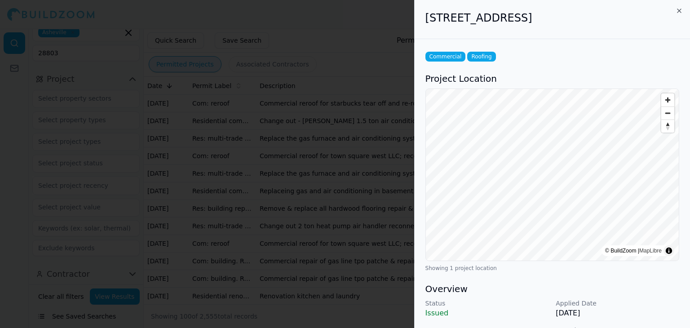
click at [675, 11] on h2 "[STREET_ADDRESS]" at bounding box center [552, 18] width 254 height 14
click at [683, 10] on div "[STREET_ADDRESS]" at bounding box center [552, 19] width 275 height 39
drag, startPoint x: 681, startPoint y: 11, endPoint x: 677, endPoint y: 13, distance: 4.6
click at [680, 11] on icon "button" at bounding box center [679, 10] width 7 height 7
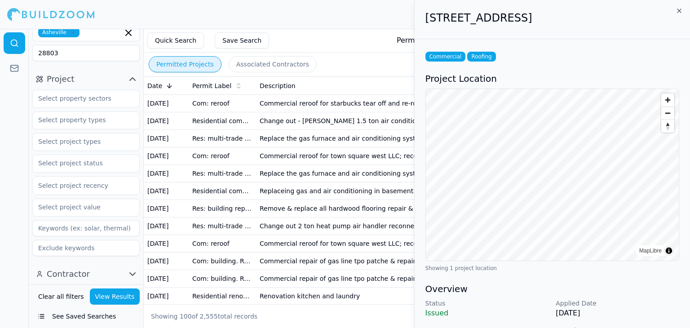
click at [677, 29] on body "Help Sign Out Location 3 × [US_STATE] Asheville 28803 Project Select project re…" at bounding box center [345, 178] width 690 height 299
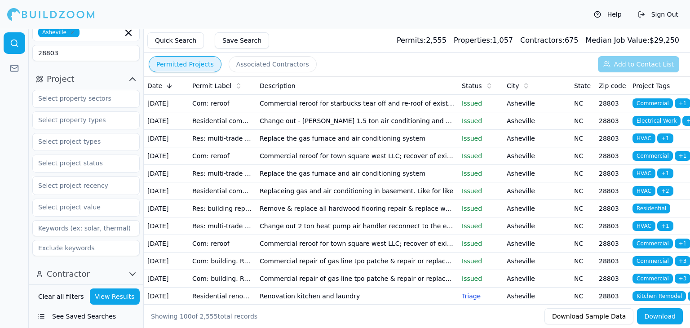
click at [282, 165] on td "Commercial reroof for town square west LLC; recover of existing roofing system …" at bounding box center [357, 156] width 202 height 18
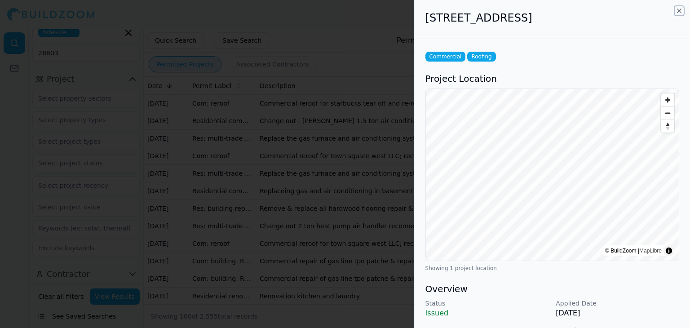
click at [677, 8] on icon "button" at bounding box center [679, 10] width 7 height 7
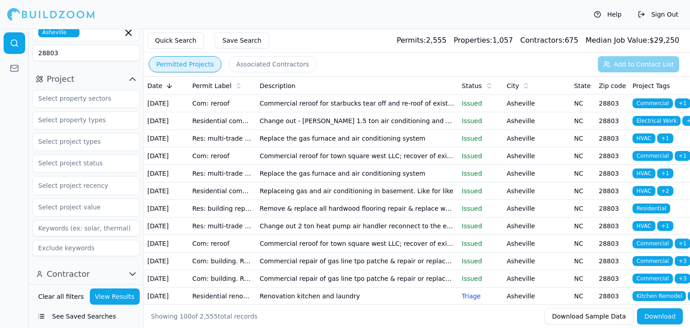
click at [366, 182] on td "Replace the gas furnace and air conditioning system" at bounding box center [357, 174] width 202 height 18
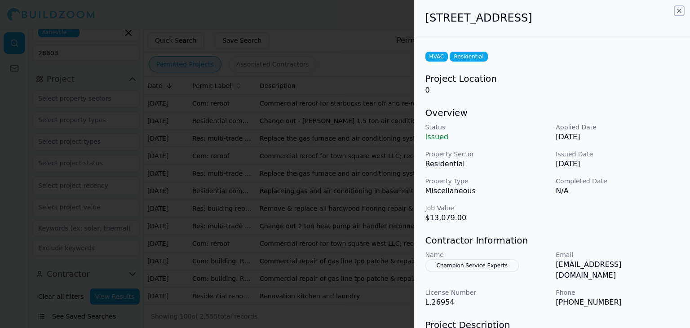
click at [679, 13] on icon "button" at bounding box center [679, 10] width 7 height 7
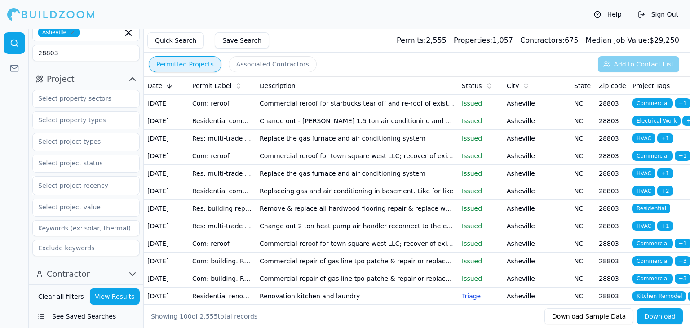
click at [351, 182] on td "Replace the gas furnace and air conditioning system" at bounding box center [357, 174] width 202 height 18
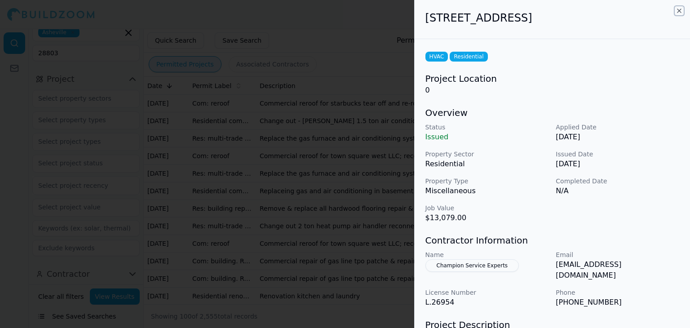
click at [682, 11] on icon "button" at bounding box center [679, 10] width 7 height 7
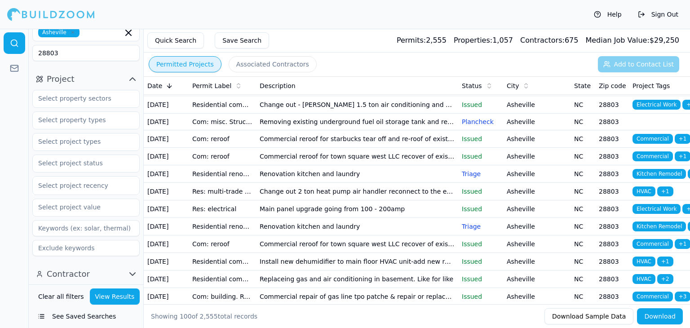
scroll to position [269, 0]
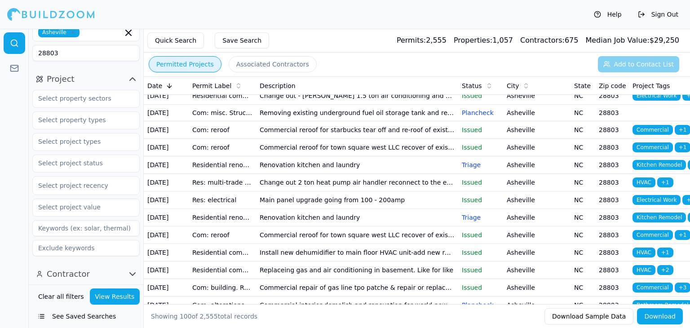
click at [312, 35] on td "Renovation kitchen and laundry" at bounding box center [357, 27] width 202 height 18
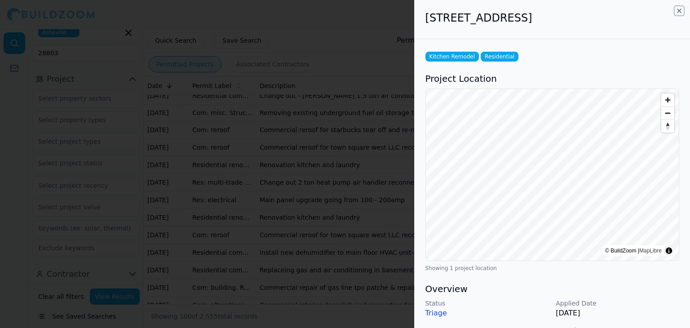
click at [678, 11] on icon "button" at bounding box center [679, 10] width 7 height 7
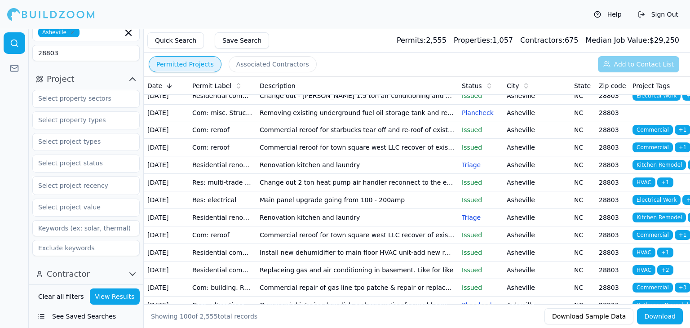
click at [356, 52] on td "Permit 25-06981 requires a fire construction permit for a fire alarm & detectio…" at bounding box center [357, 43] width 202 height 17
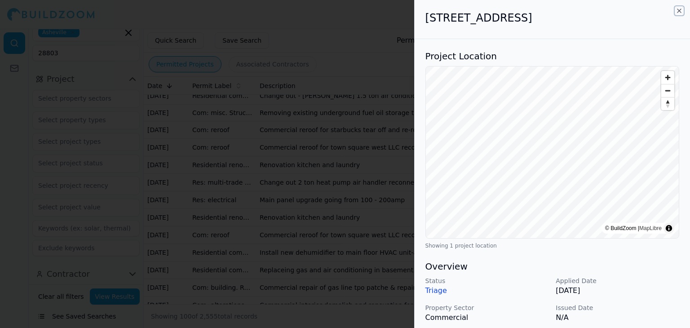
click at [681, 12] on icon "button" at bounding box center [679, 11] width 4 height 4
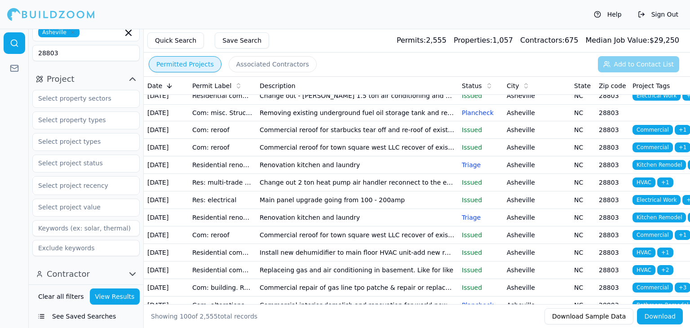
click at [299, 70] on td "Install new dehumidifier to main floor HVAC unit-add new receptacle for dehumid…" at bounding box center [357, 61] width 202 height 18
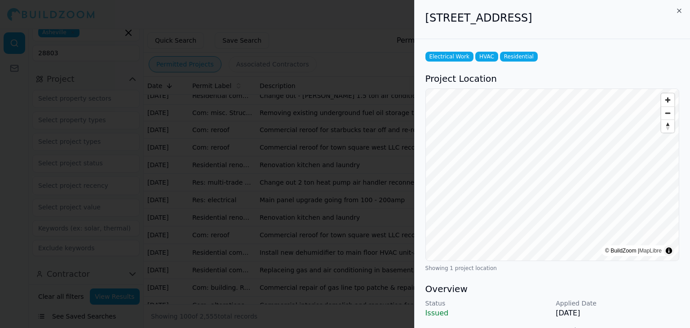
click at [687, 8] on div "[STREET_ADDRESS]" at bounding box center [552, 19] width 275 height 39
click at [683, 10] on div "[STREET_ADDRESS]" at bounding box center [552, 19] width 275 height 39
drag, startPoint x: 679, startPoint y: 10, endPoint x: 653, endPoint y: 32, distance: 33.5
click at [679, 11] on icon "button" at bounding box center [679, 10] width 7 height 7
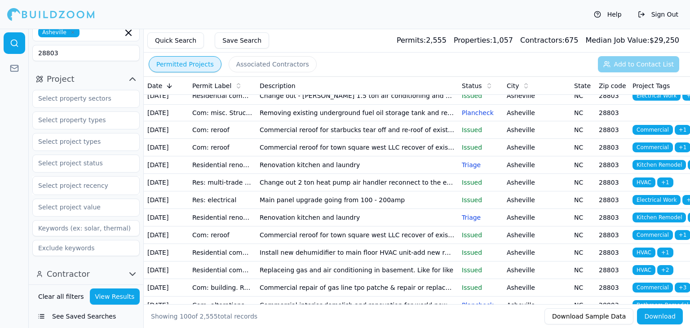
click at [299, 105] on td "Change out - [PERSON_NAME] 1.5 ton air conditioning and 40k btu 80% gas furnace…" at bounding box center [357, 96] width 202 height 18
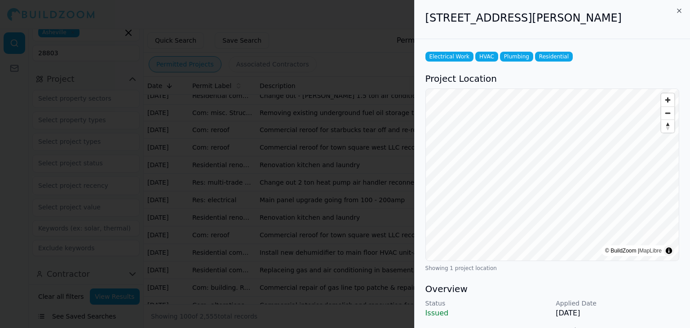
click at [675, 9] on div "[STREET_ADDRESS][PERSON_NAME]" at bounding box center [552, 19] width 275 height 39
click at [682, 11] on icon "button" at bounding box center [679, 10] width 7 height 7
click at [681, 29] on body "Help Sign Out Location 3 × [US_STATE] Asheville 28803 Project Select project re…" at bounding box center [345, 178] width 690 height 299
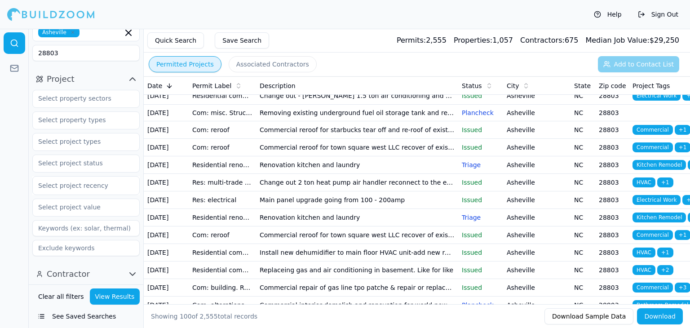
click at [295, 121] on td "Removing existing underground fuel oil storage tank and replace with an above g…" at bounding box center [357, 113] width 202 height 17
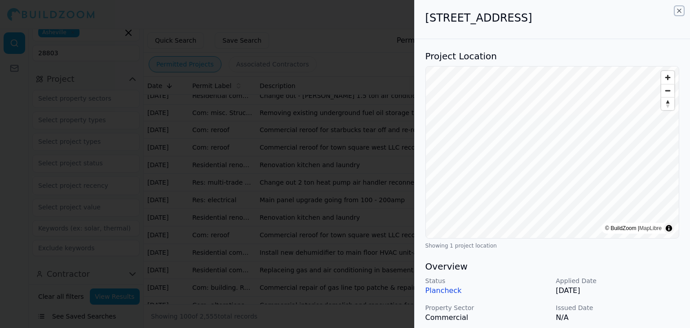
click at [680, 10] on icon "button" at bounding box center [679, 10] width 7 height 7
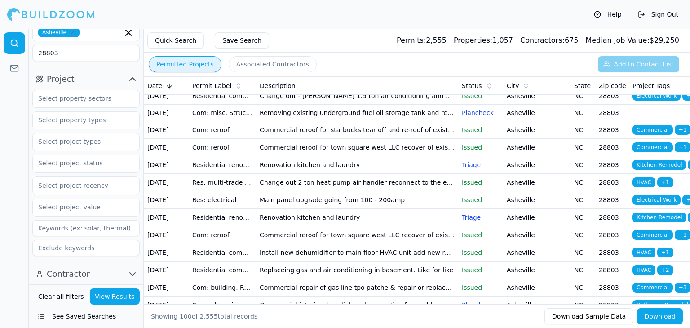
scroll to position [359, 0]
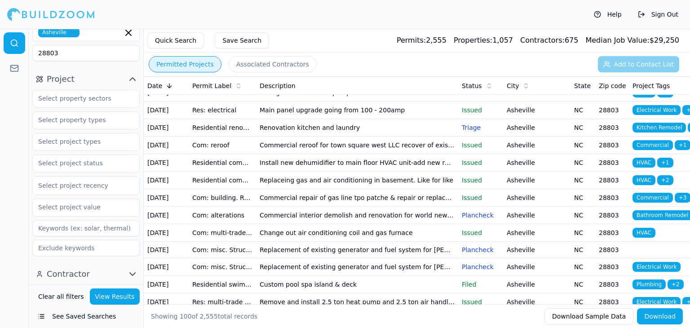
click at [305, 84] on td "Renovation kitchen and laundry" at bounding box center [357, 75] width 202 height 18
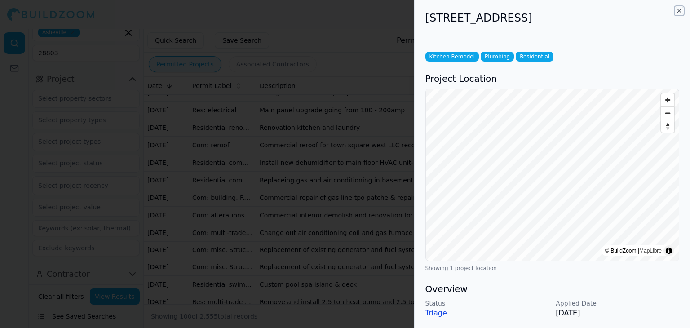
click at [677, 10] on icon "button" at bounding box center [679, 10] width 7 height 7
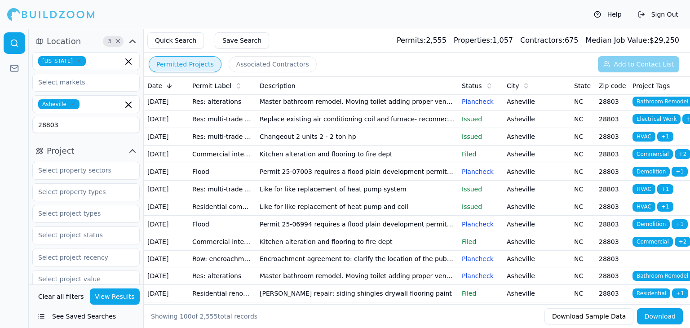
scroll to position [943, 0]
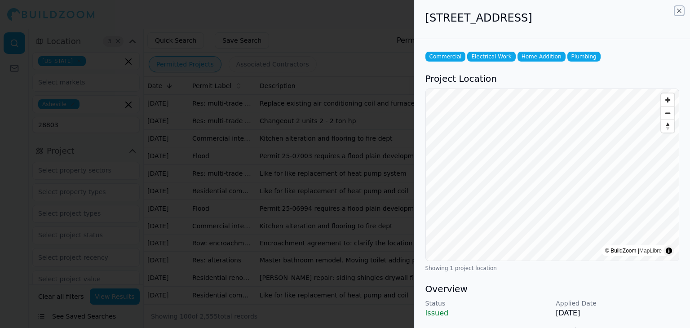
click at [679, 11] on icon "button" at bounding box center [679, 11] width 4 height 4
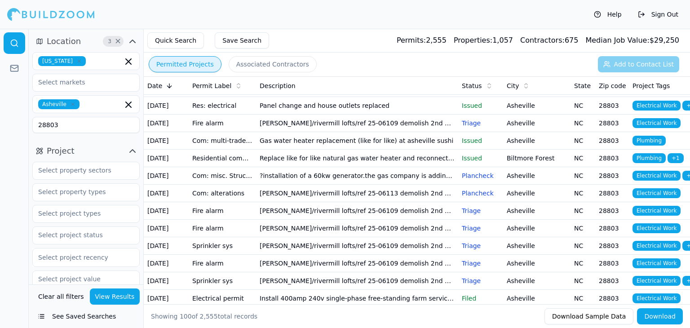
scroll to position [1347, 0]
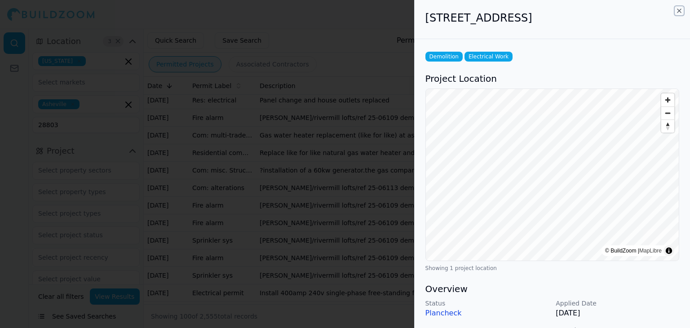
click at [677, 11] on icon "button" at bounding box center [679, 10] width 7 height 7
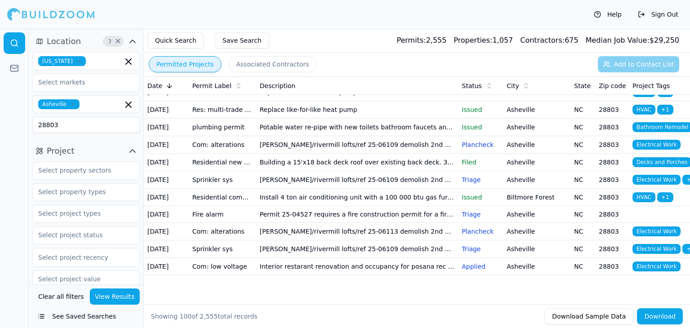
scroll to position [1662, 0]
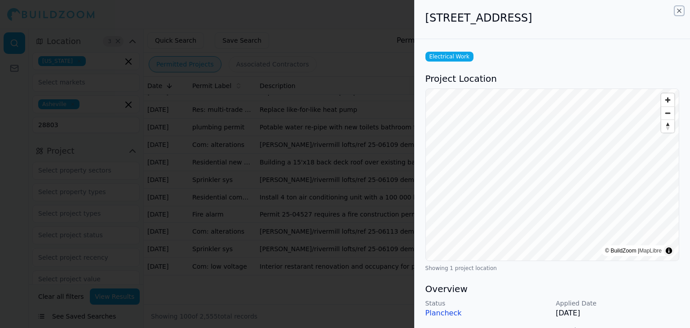
click at [680, 10] on icon "button" at bounding box center [679, 10] width 7 height 7
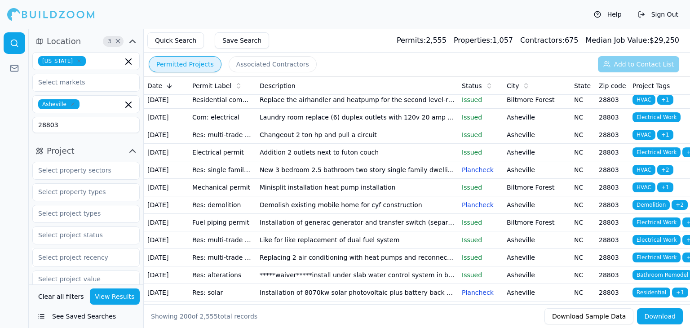
scroll to position [2425, 0]
